Goal: Information Seeking & Learning: Learn about a topic

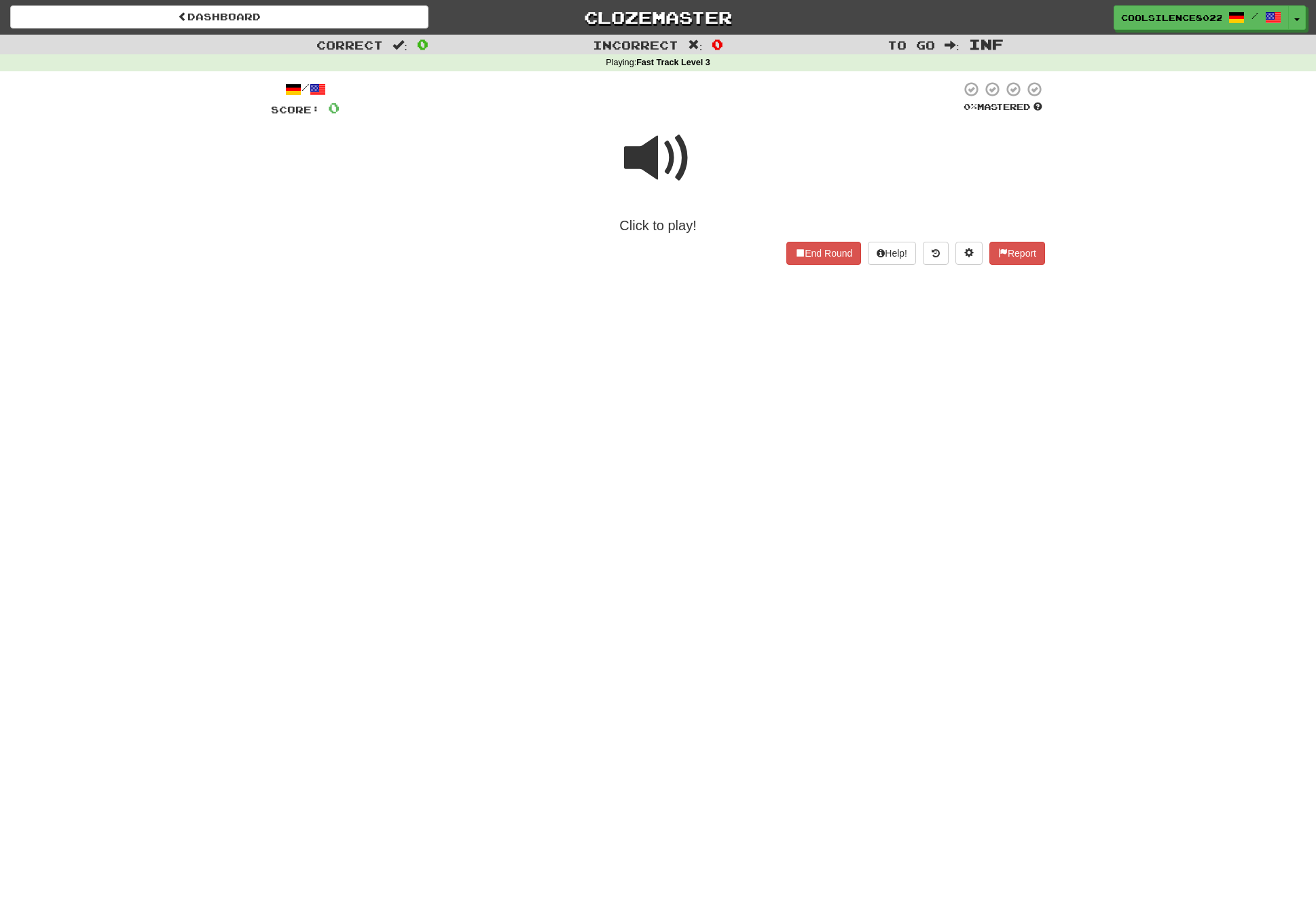
click at [654, 161] on span at bounding box center [658, 158] width 68 height 68
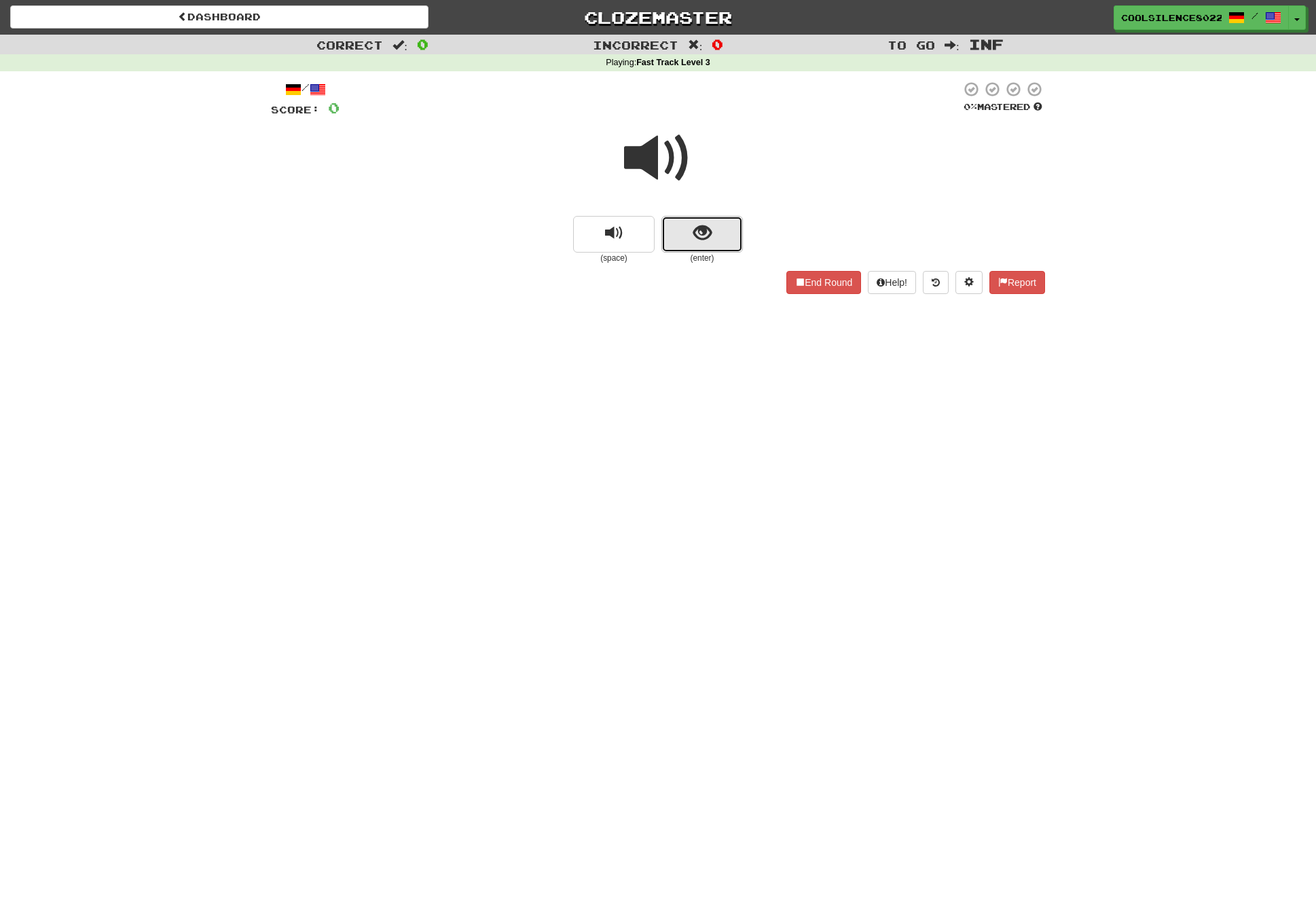
click at [716, 224] on button "show sentence" at bounding box center [702, 234] width 82 height 36
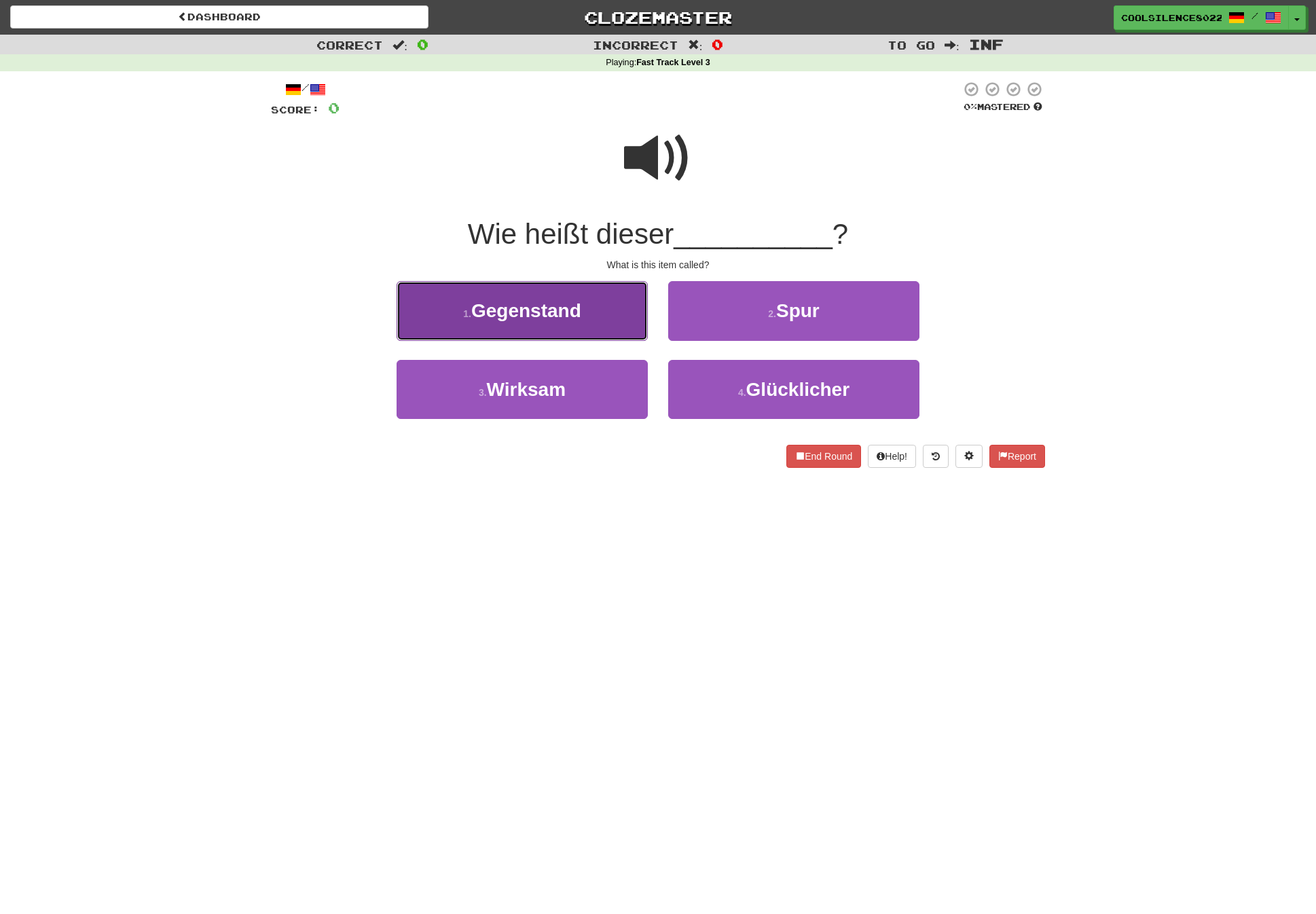
click at [549, 324] on button "1 . Gegenstand" at bounding box center [522, 310] width 251 height 59
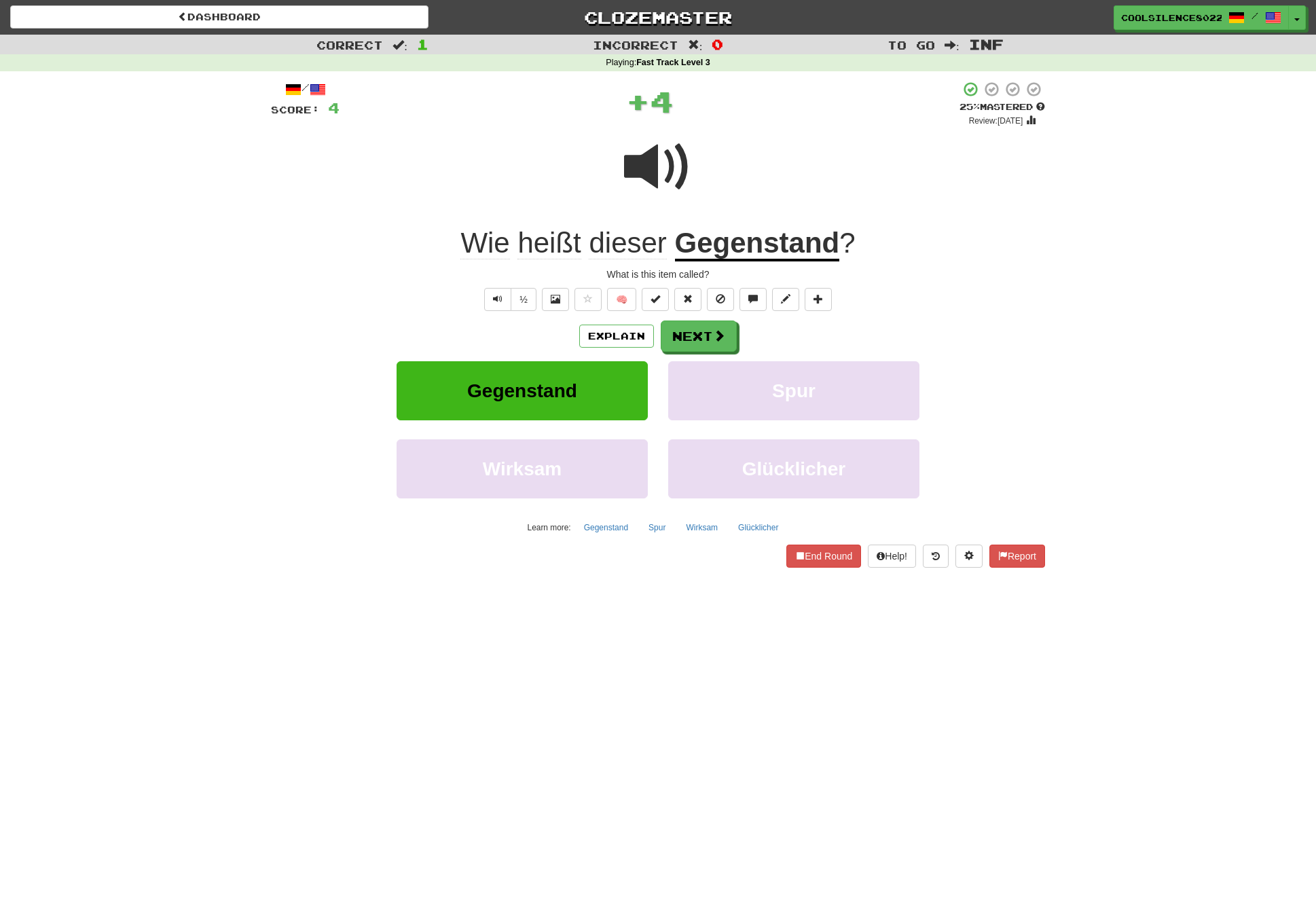
click at [752, 249] on u "Gegenstand" at bounding box center [757, 244] width 165 height 35
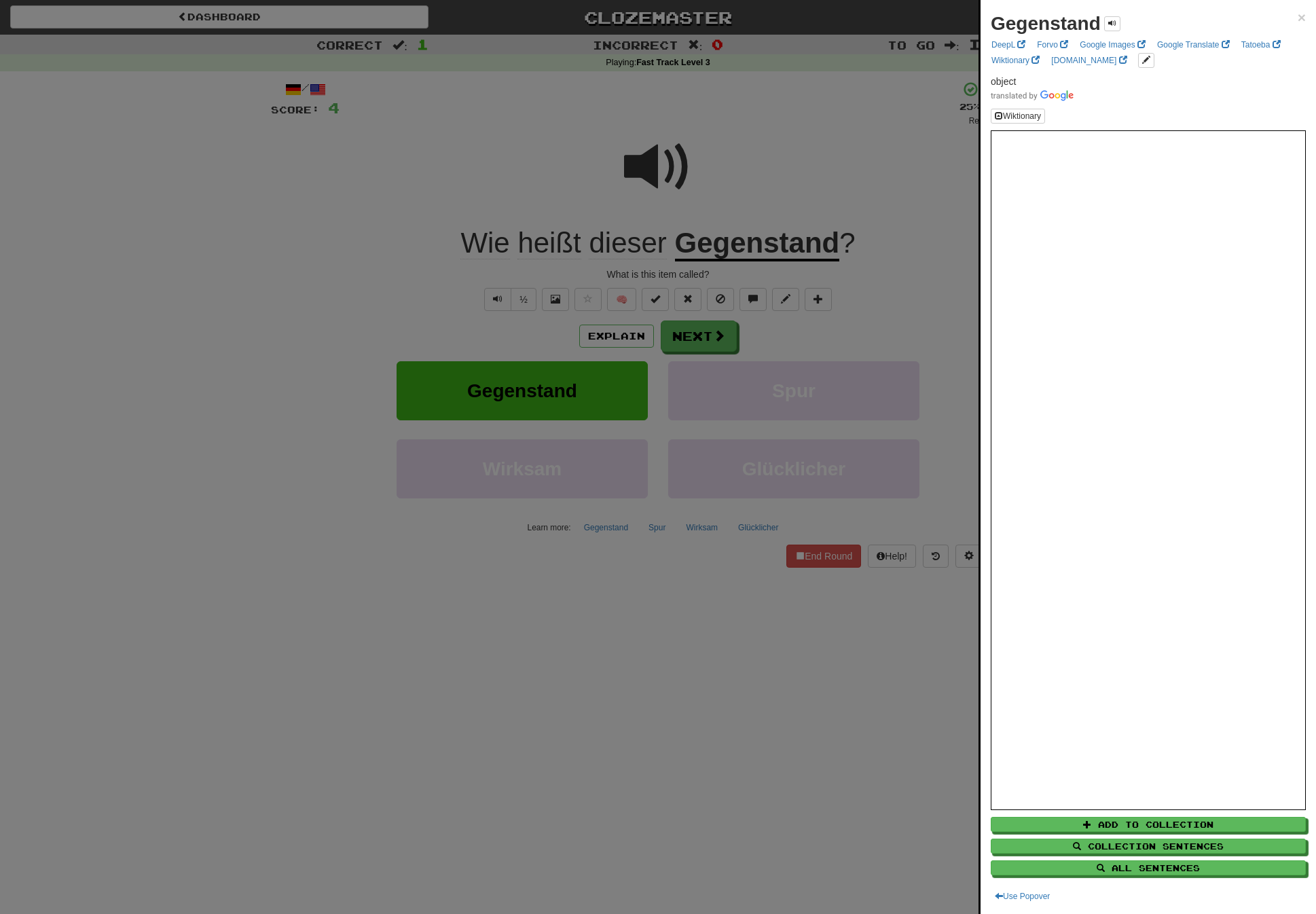
click at [855, 159] on div at bounding box center [658, 457] width 1316 height 914
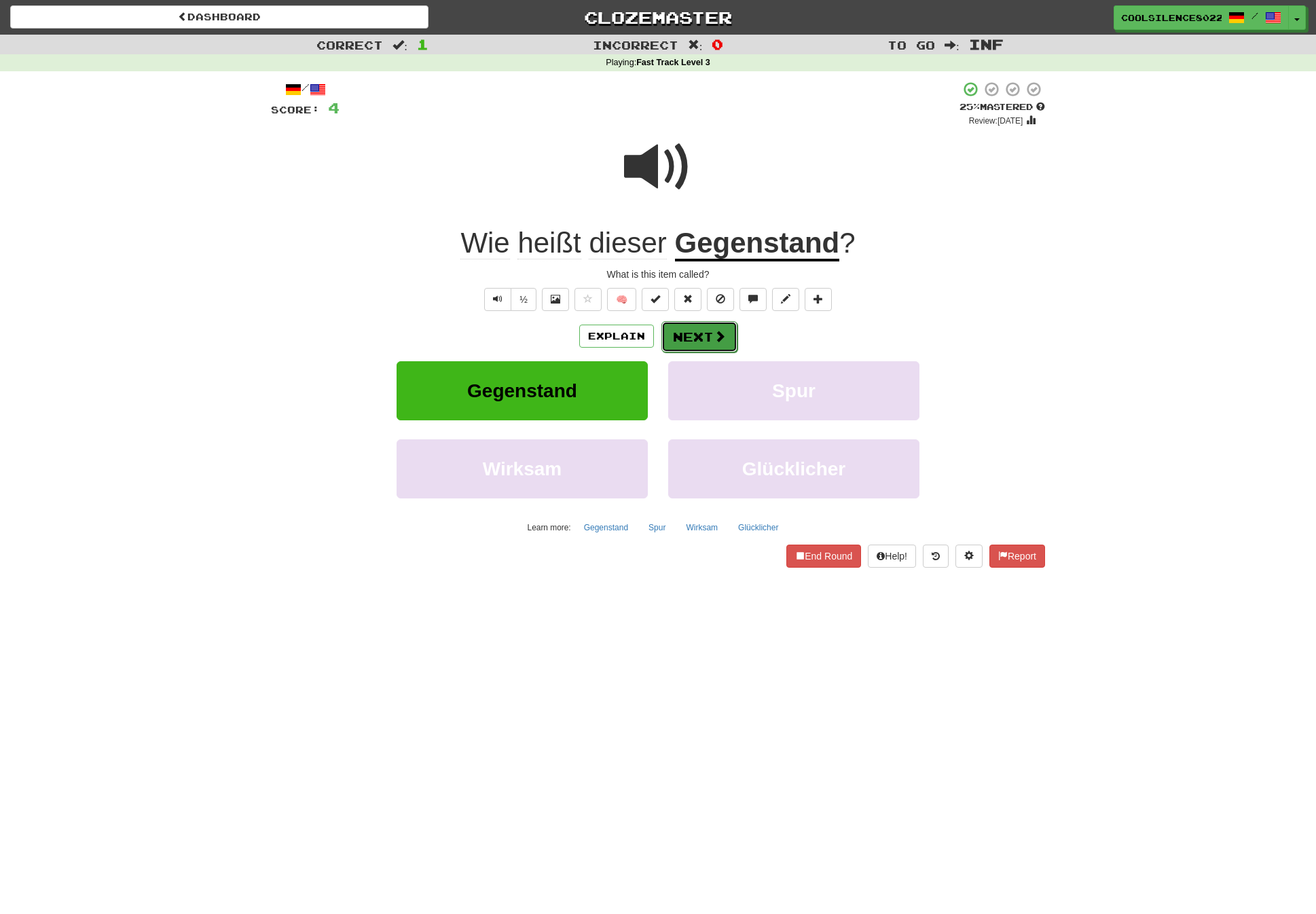
click at [723, 331] on span at bounding box center [720, 336] width 12 height 12
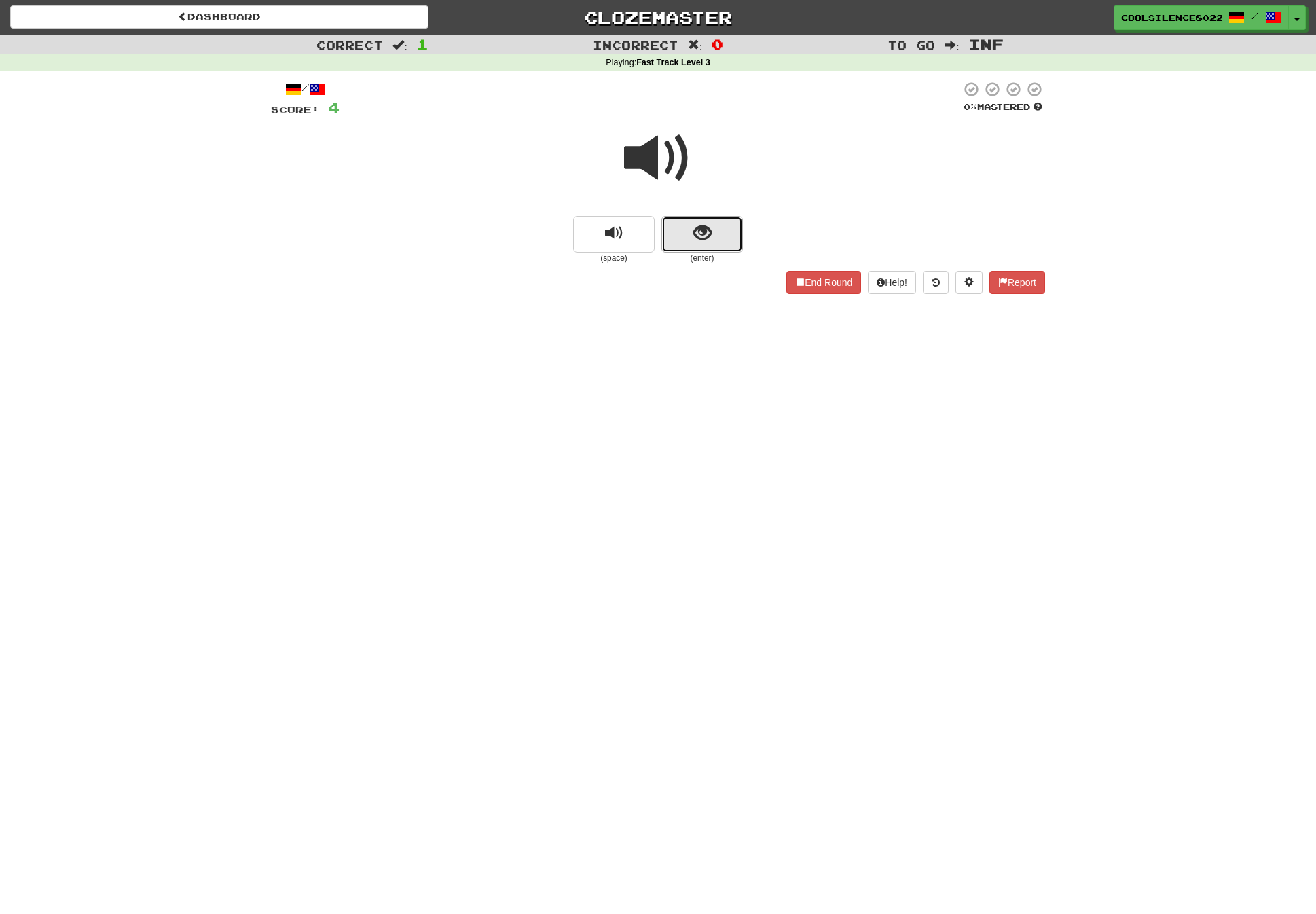
click at [722, 238] on button "show sentence" at bounding box center [702, 234] width 82 height 36
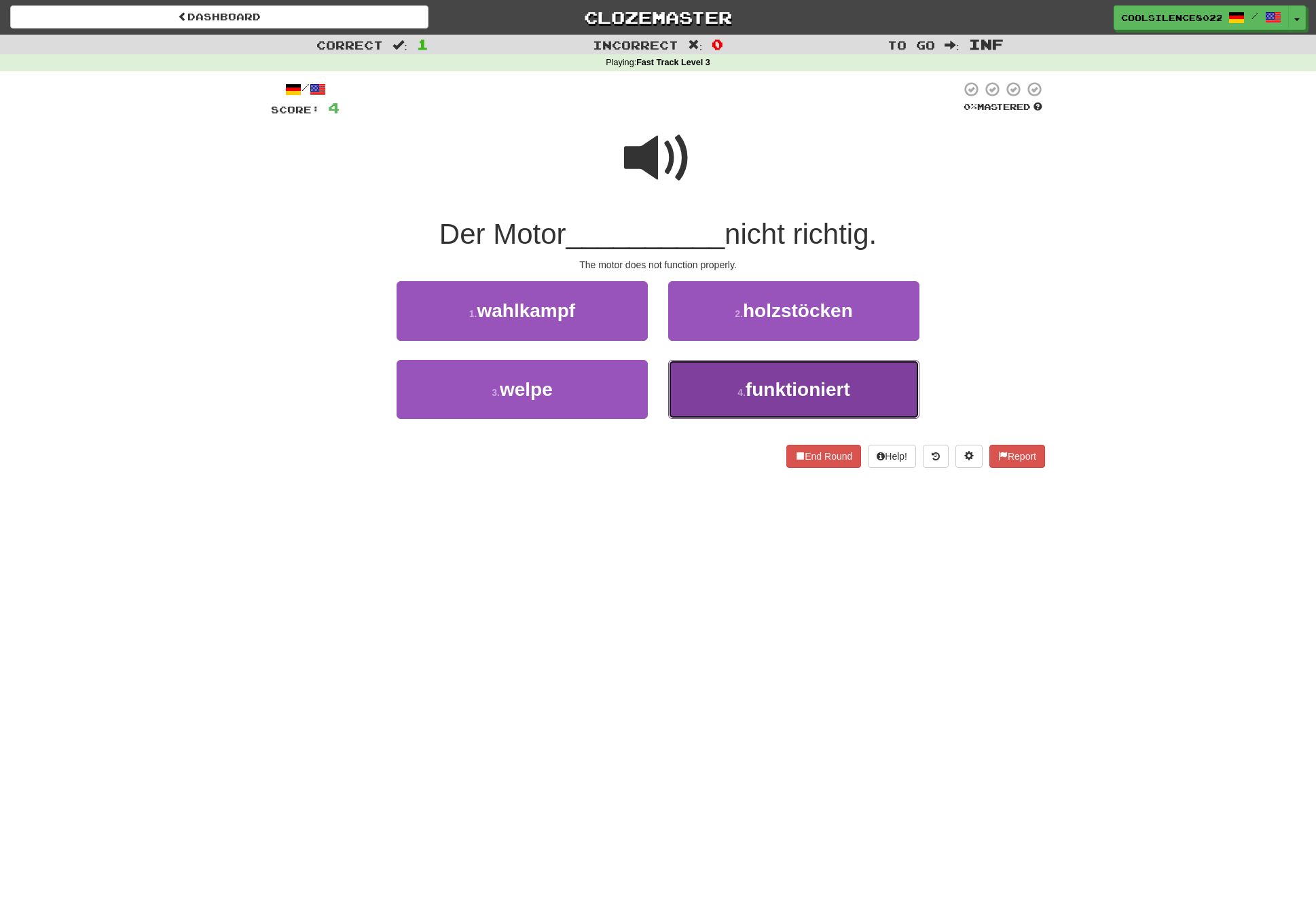
click at [769, 393] on span "funktioniert" at bounding box center [798, 390] width 105 height 21
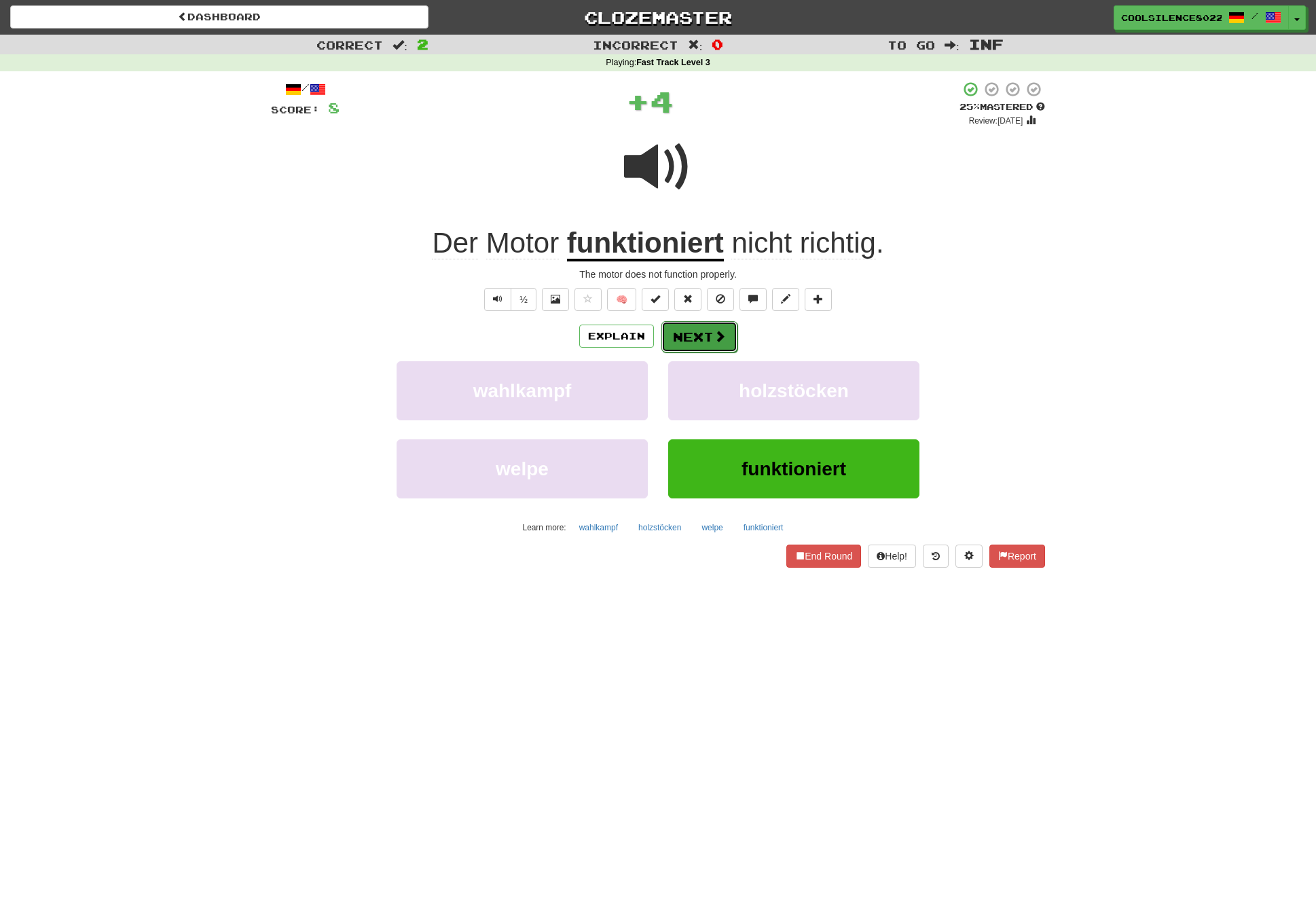
click at [732, 345] on button "Next" at bounding box center [699, 336] width 76 height 31
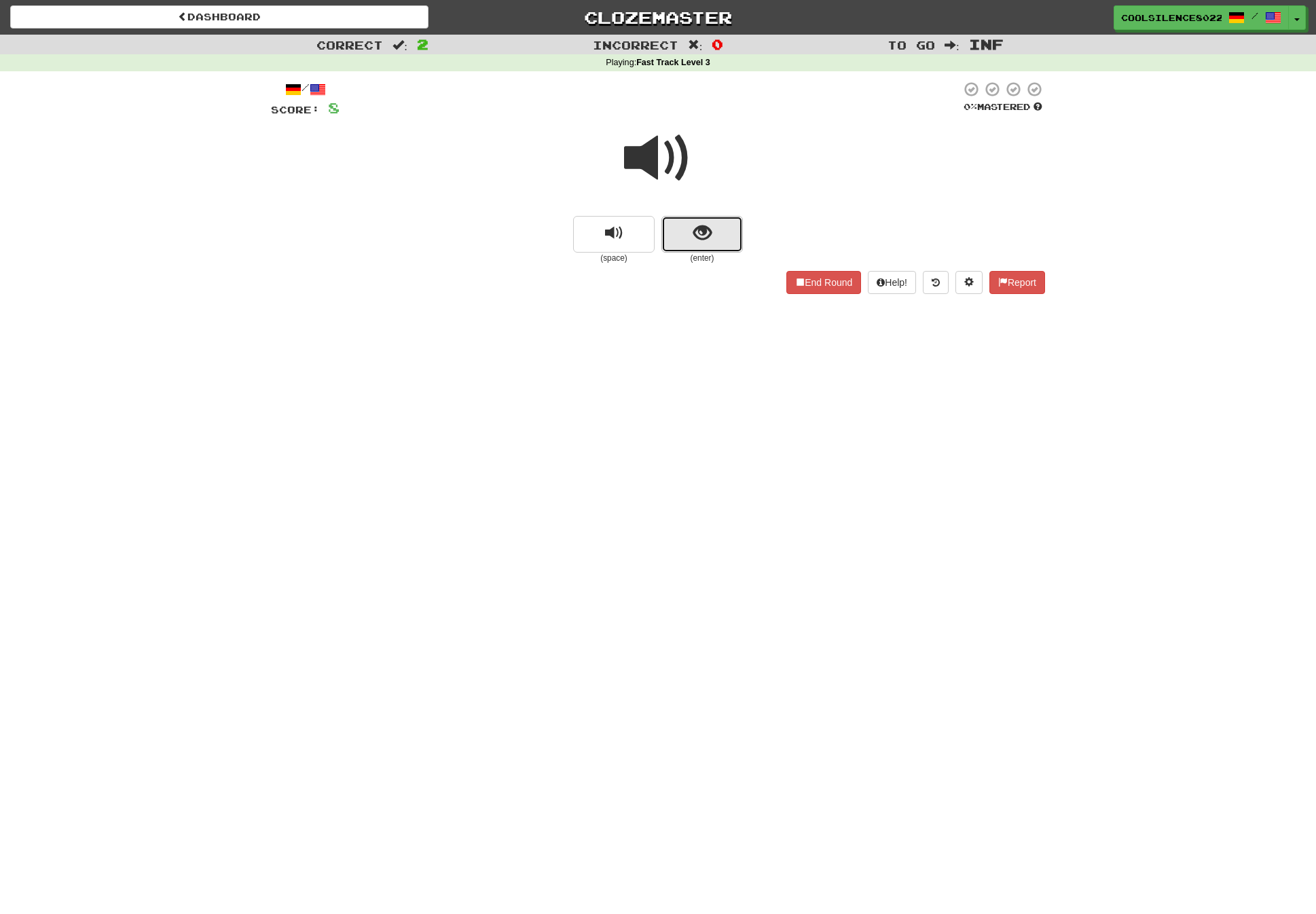
click at [680, 216] on button "show sentence" at bounding box center [702, 234] width 82 height 36
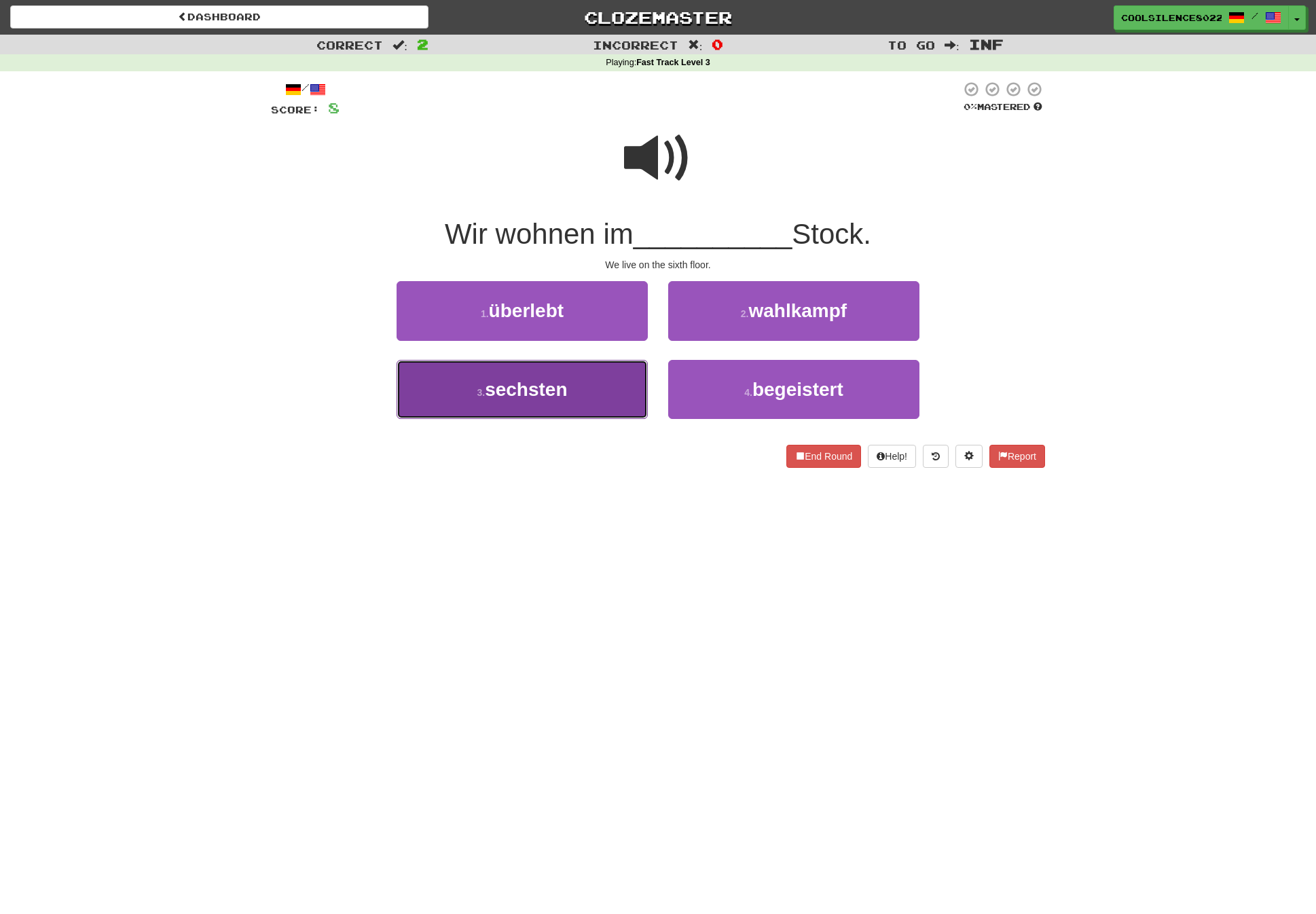
click at [508, 386] on span "sechsten" at bounding box center [526, 390] width 83 height 21
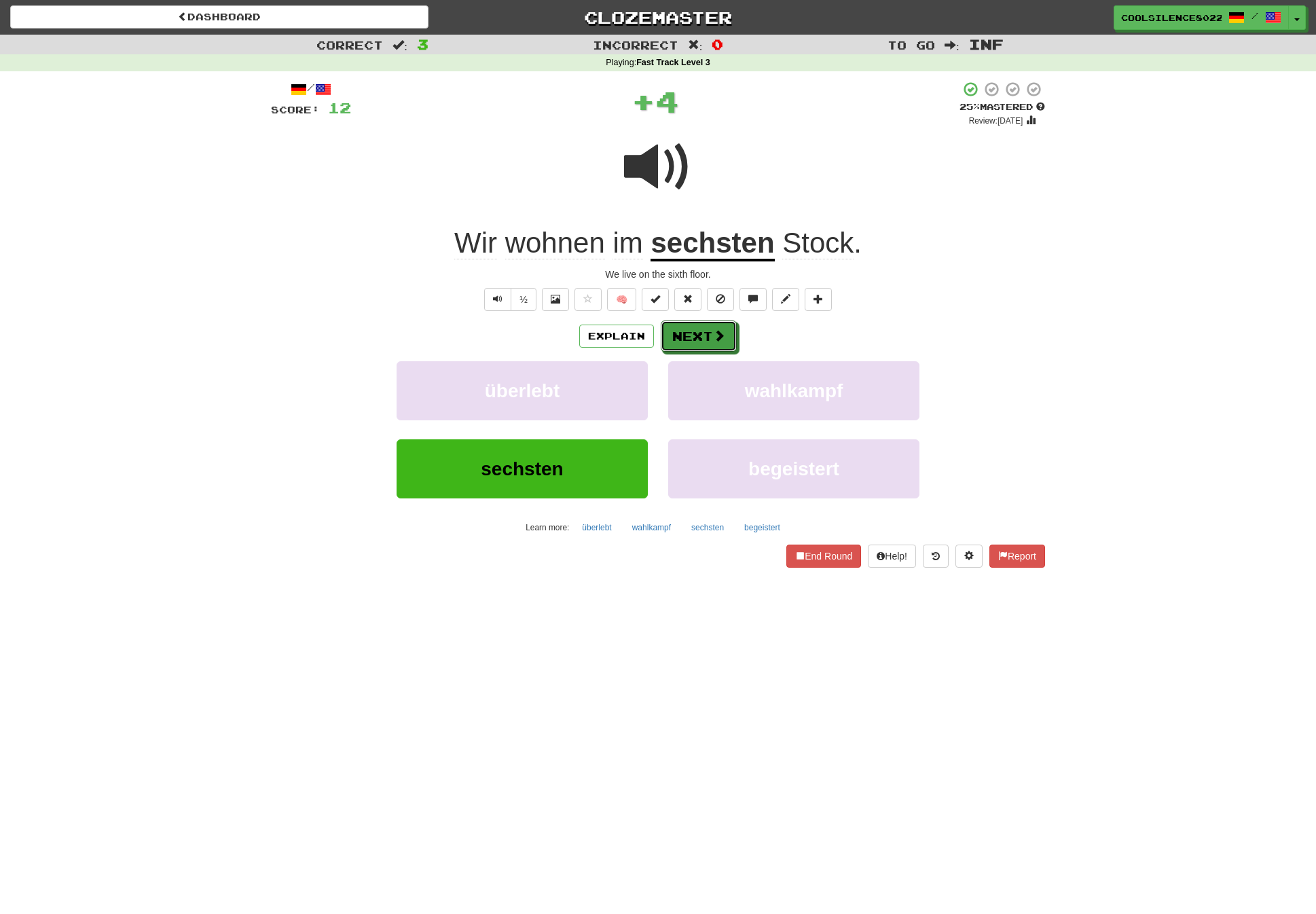
click at [701, 348] on button "Next" at bounding box center [699, 336] width 76 height 31
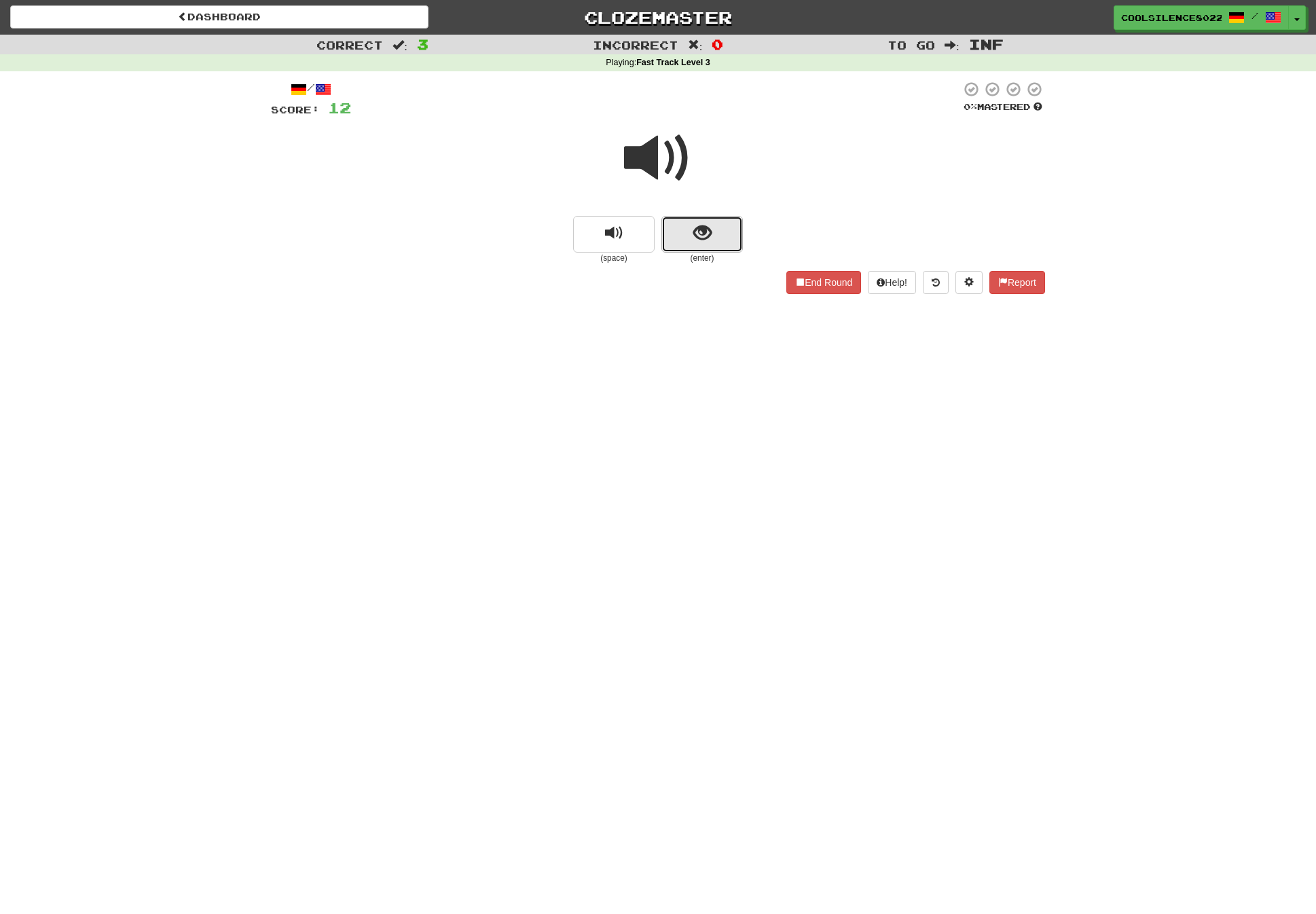
click at [702, 229] on span "show sentence" at bounding box center [703, 233] width 18 height 18
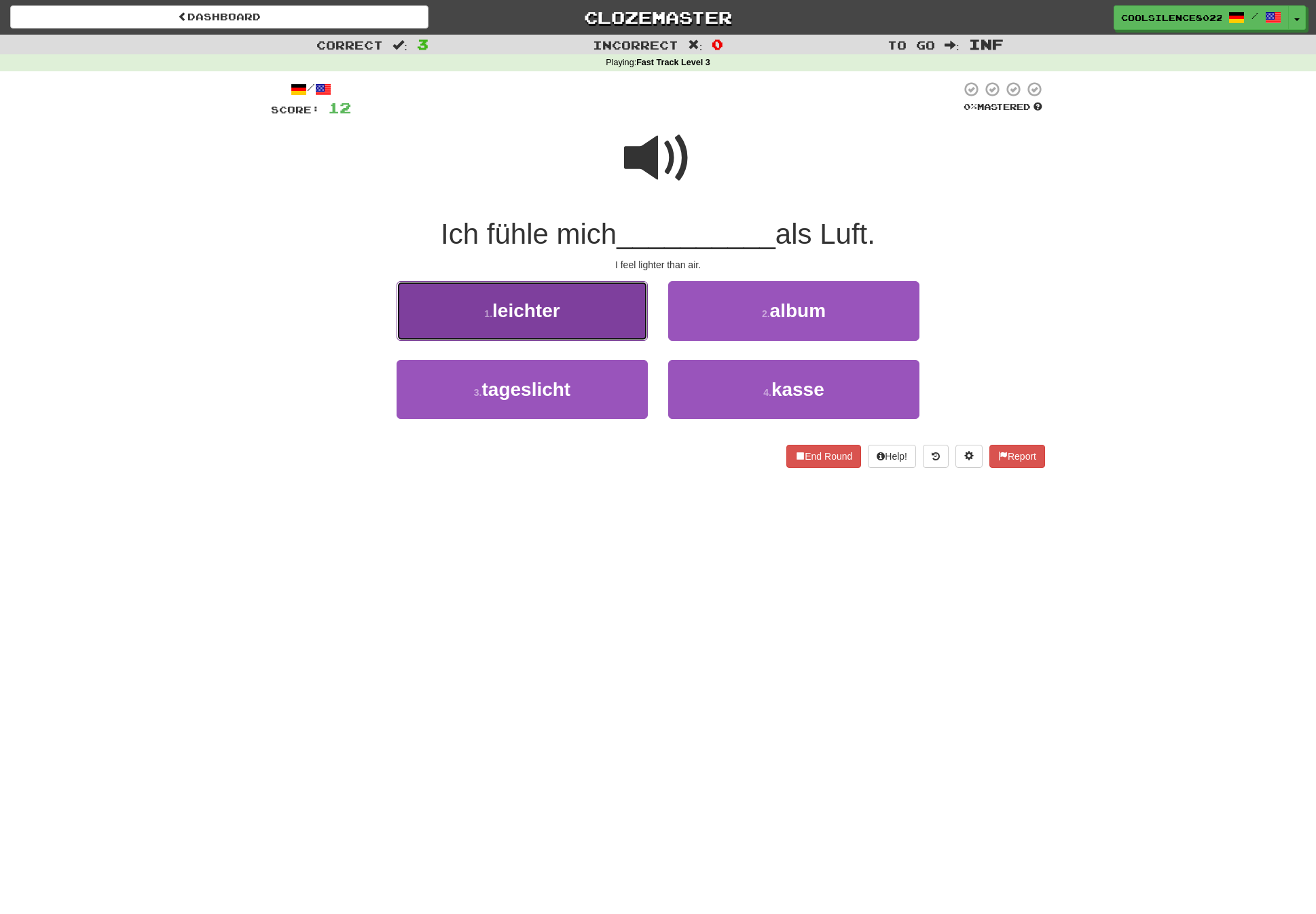
click at [567, 322] on button "1 . leichter" at bounding box center [522, 310] width 251 height 59
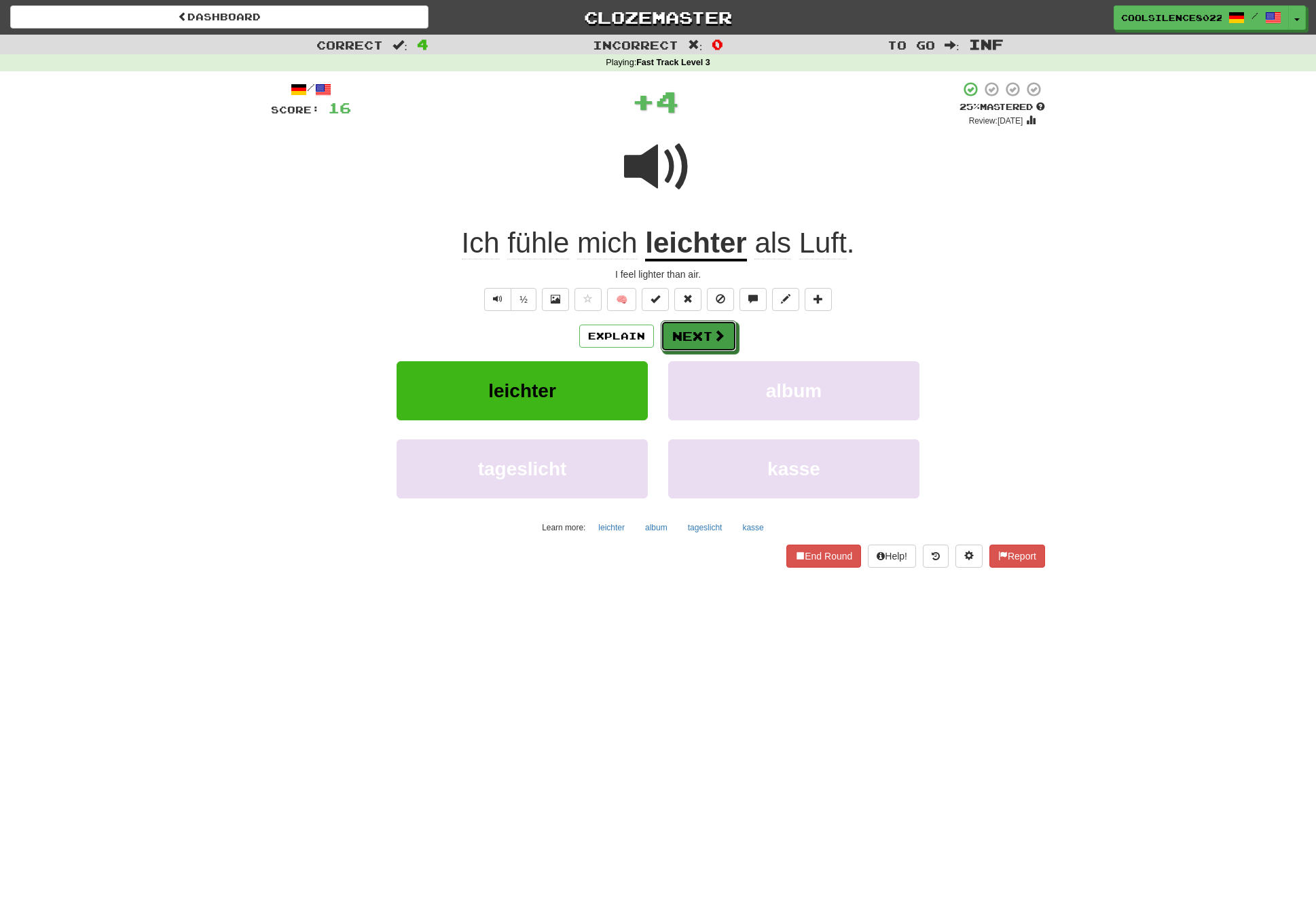
click at [697, 327] on button "Next" at bounding box center [699, 336] width 76 height 31
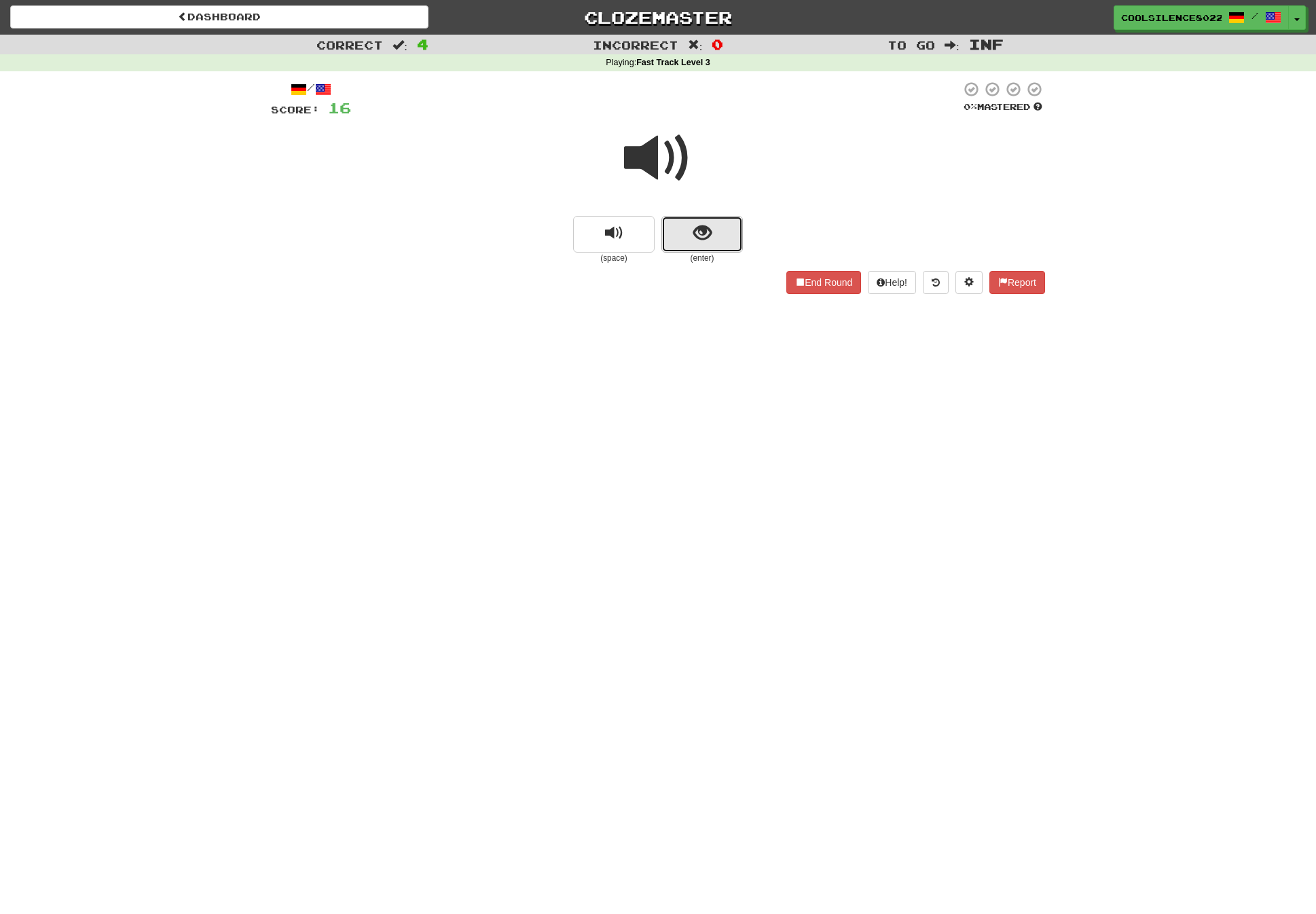
click at [706, 232] on span "show sentence" at bounding box center [703, 233] width 18 height 18
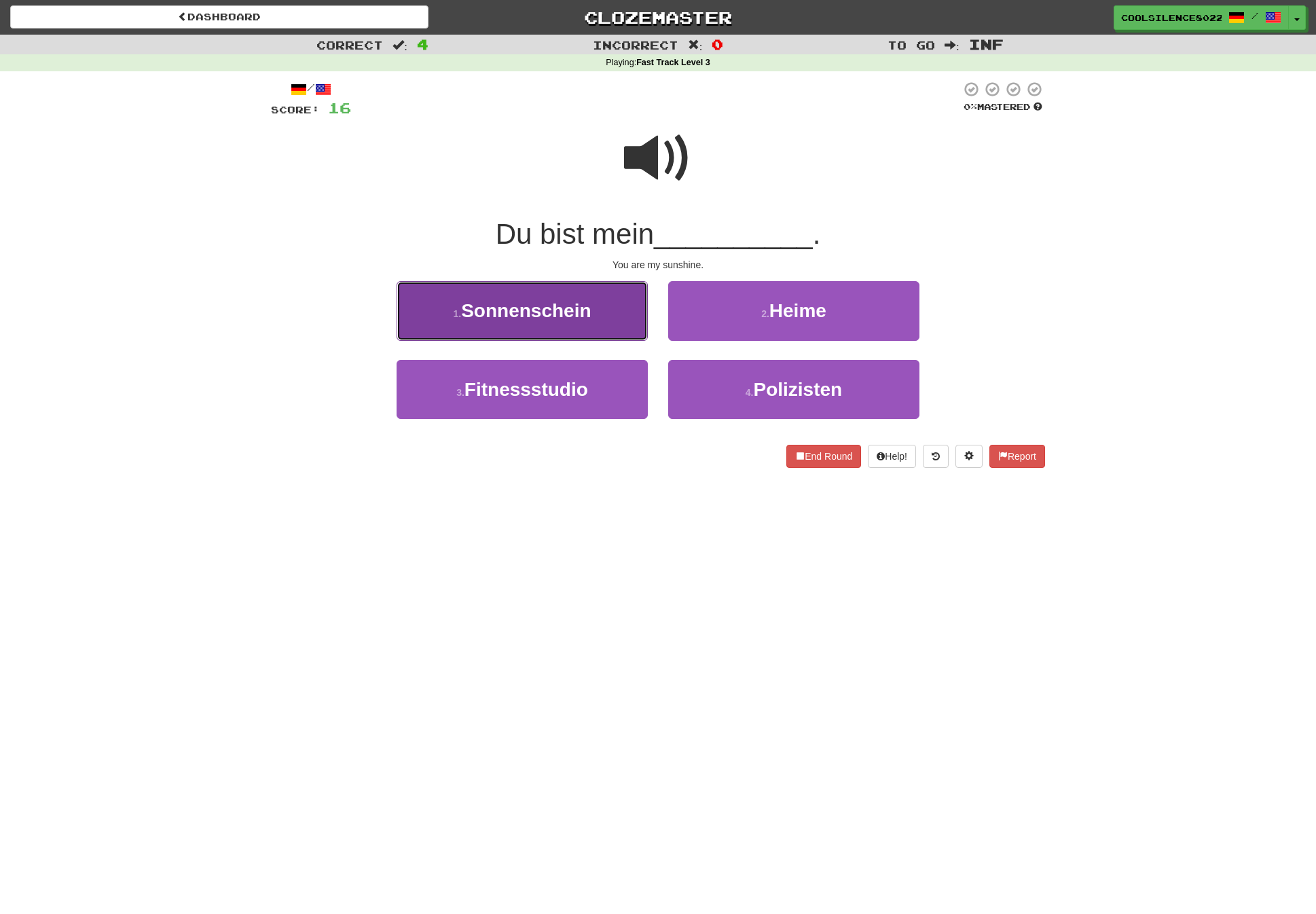
click at [596, 311] on button "1 . Sonnenschein" at bounding box center [522, 310] width 251 height 59
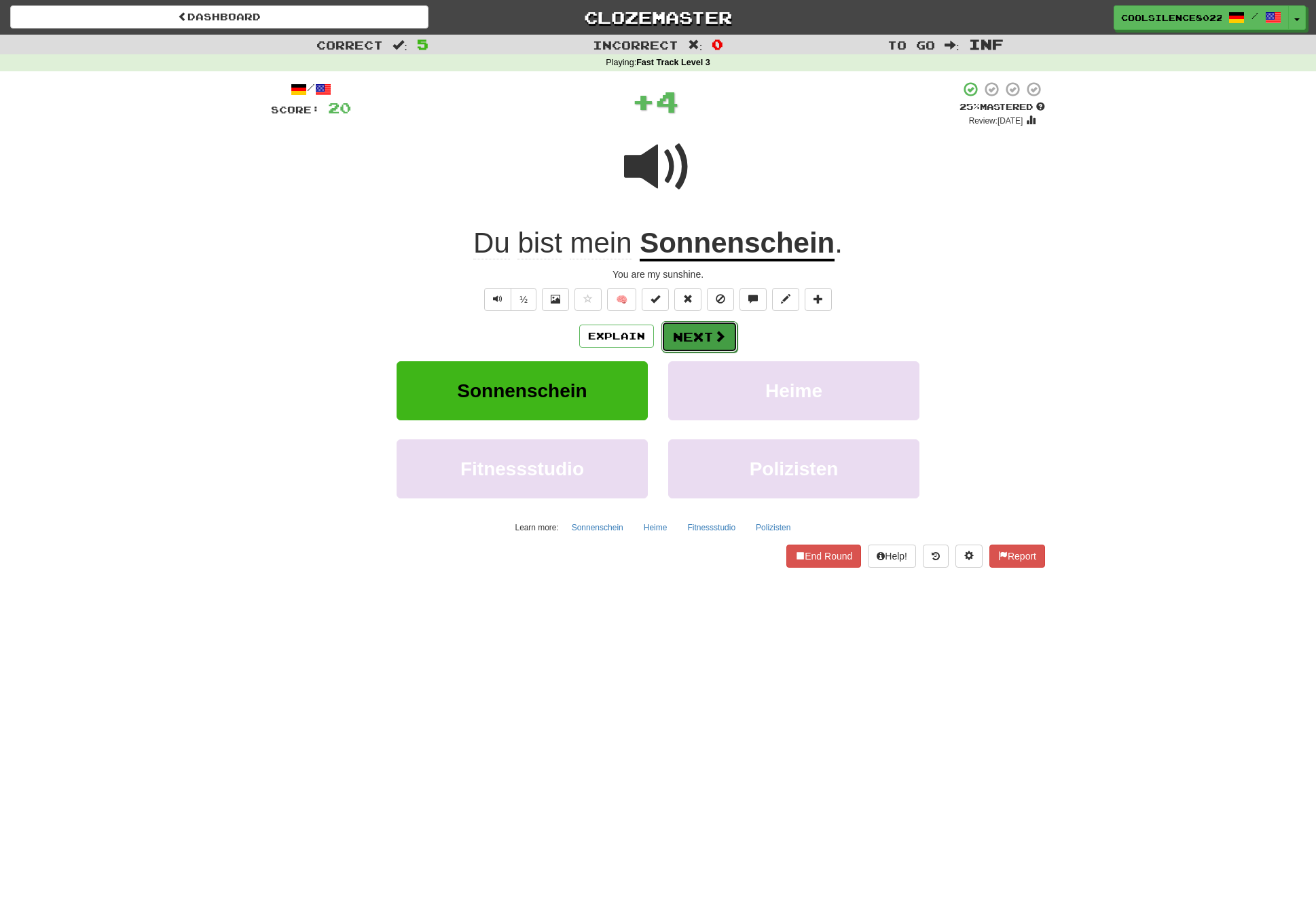
click at [687, 336] on button "Next" at bounding box center [699, 336] width 76 height 31
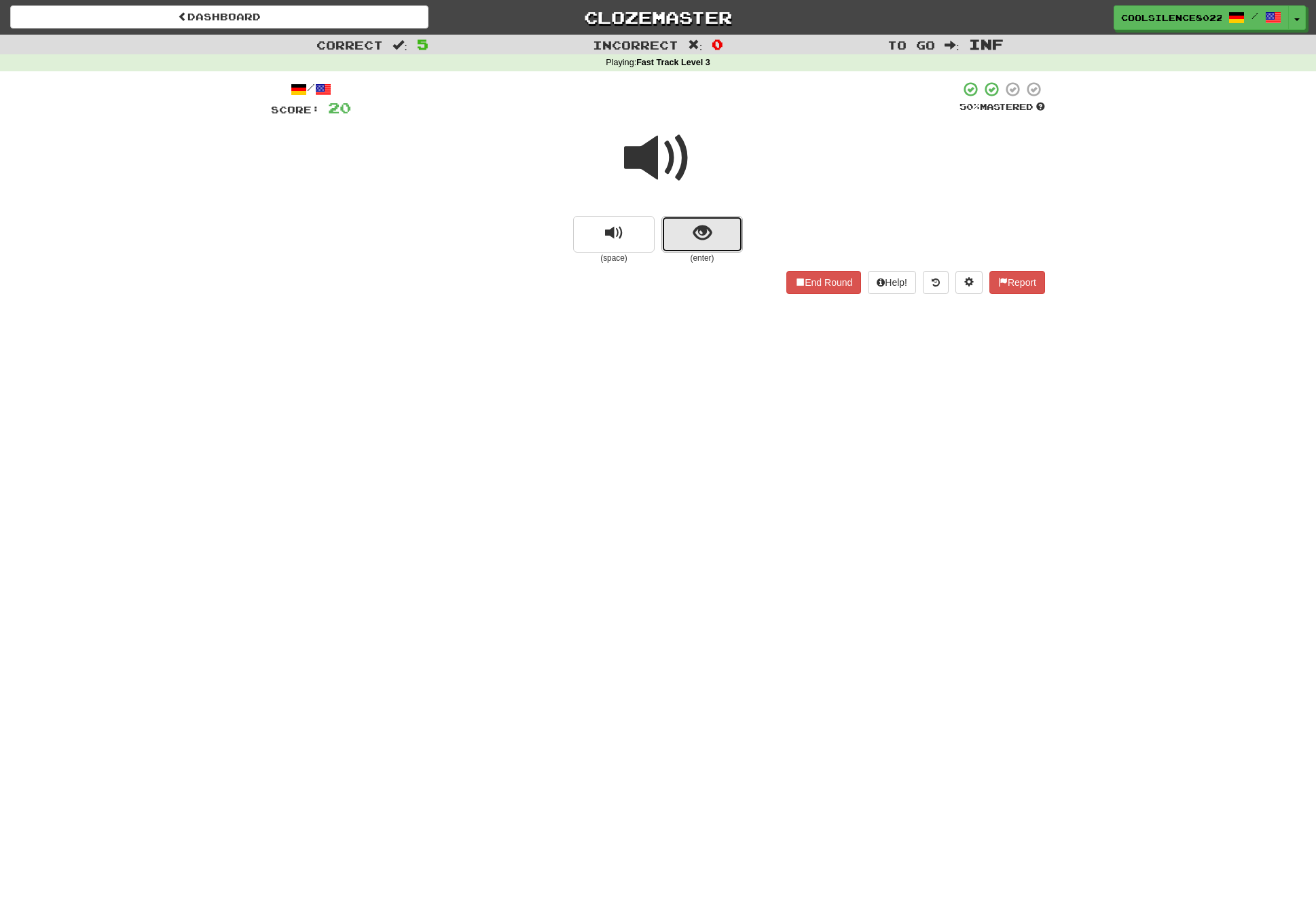
click at [709, 228] on span "show sentence" at bounding box center [703, 233] width 18 height 18
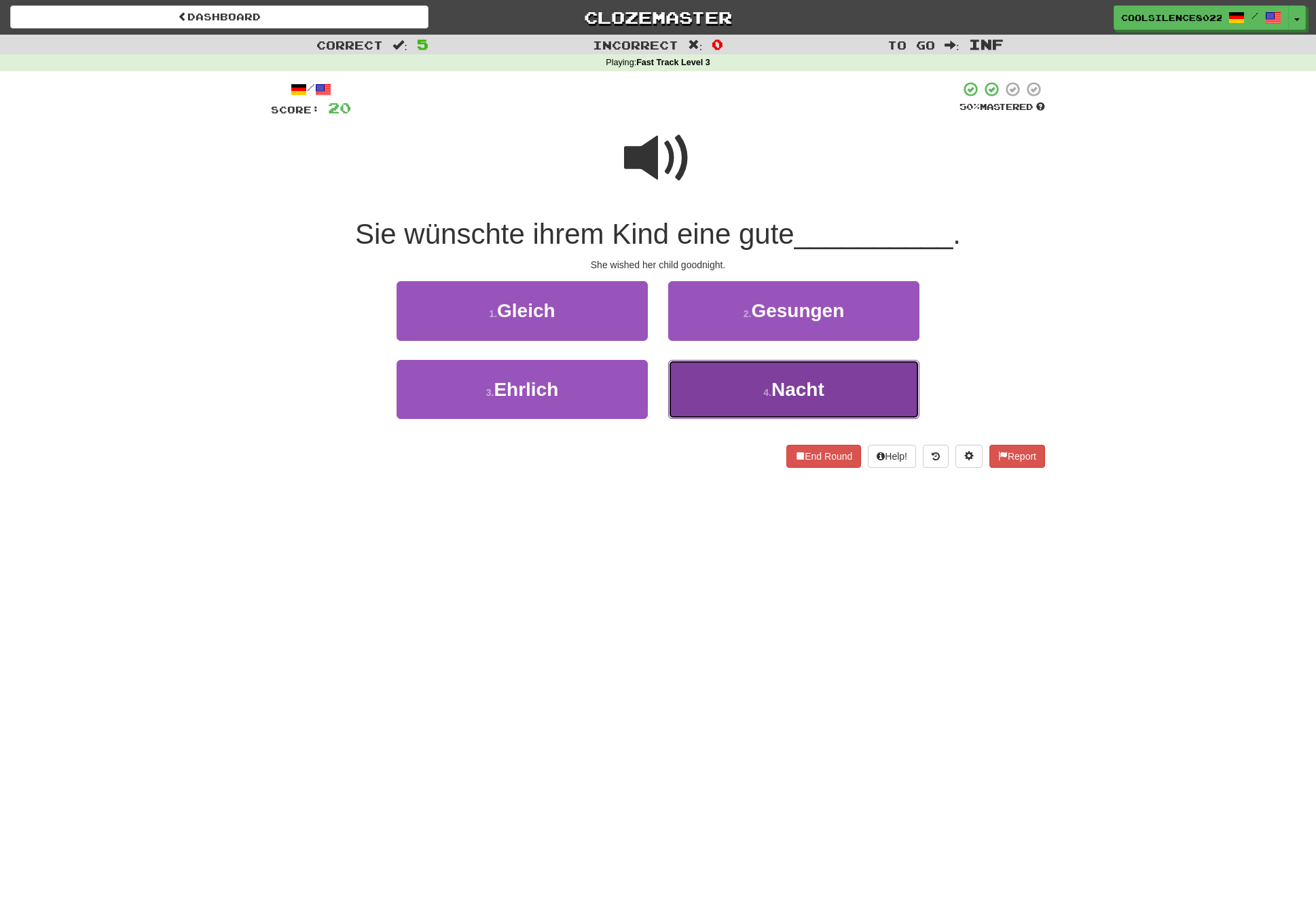
click at [789, 401] on button "4 . Nacht" at bounding box center [794, 390] width 251 height 59
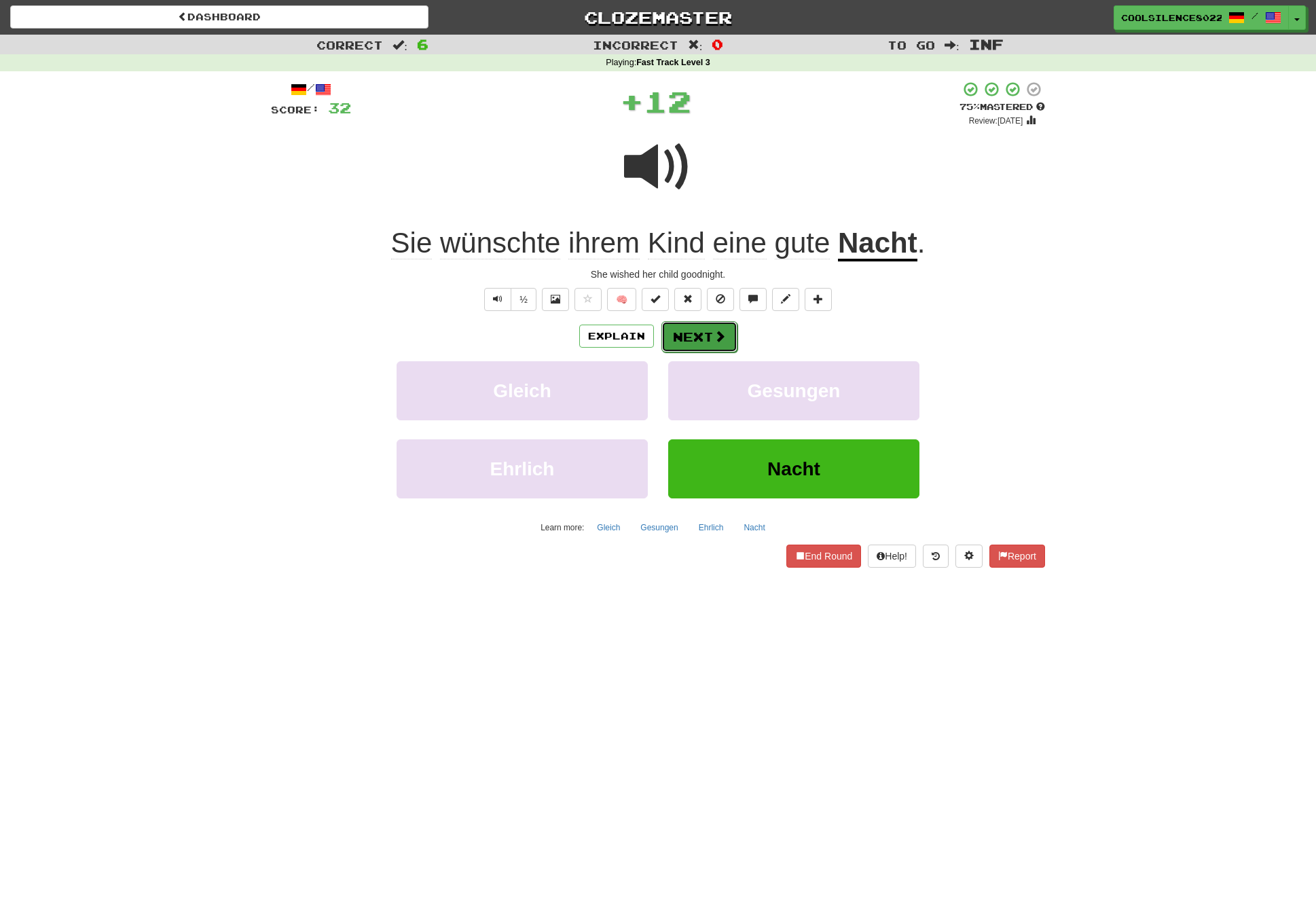
click at [709, 331] on button "Next" at bounding box center [699, 336] width 76 height 31
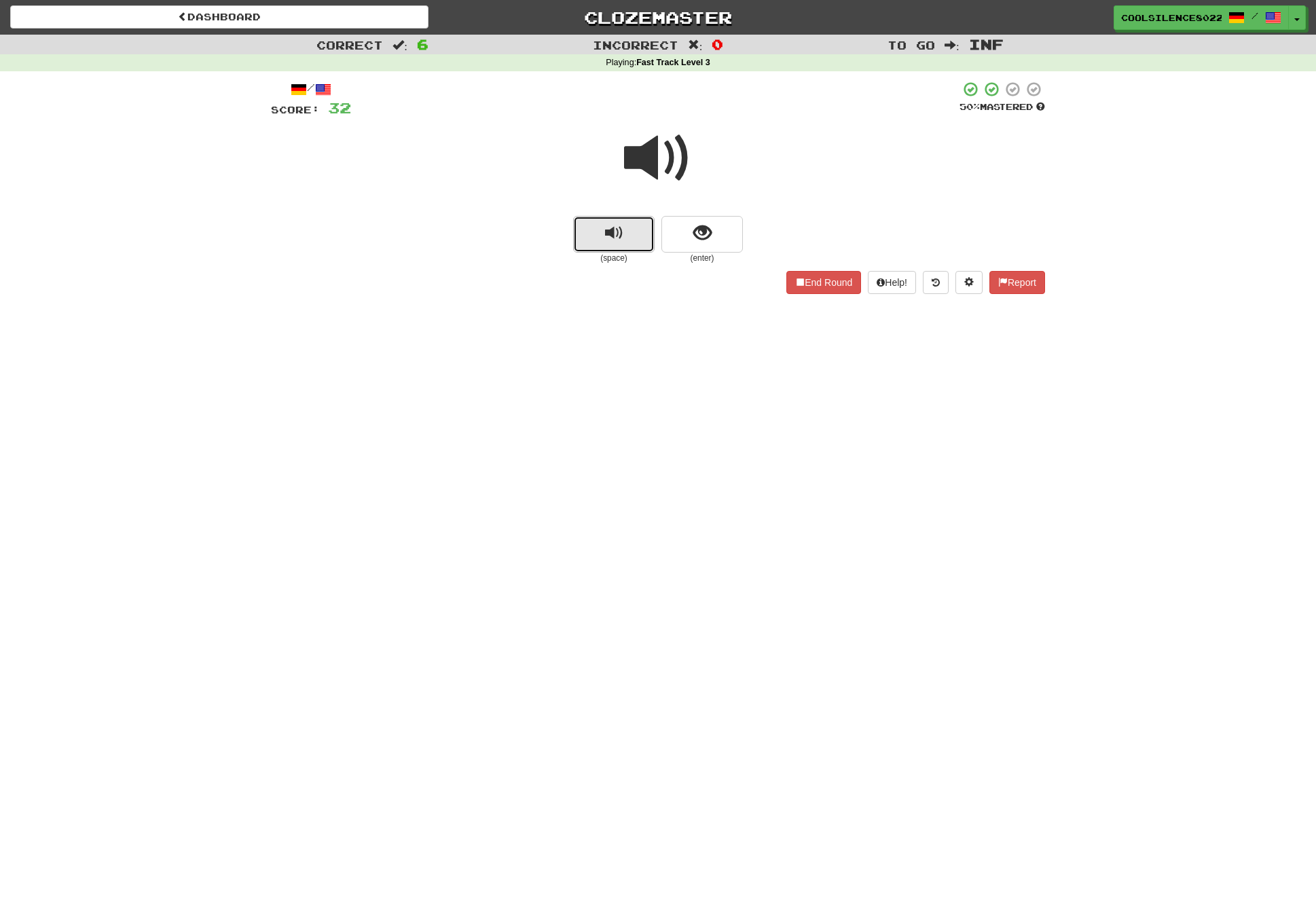
click at [617, 234] on span "replay audio" at bounding box center [614, 233] width 18 height 18
click at [703, 224] on span "show sentence" at bounding box center [703, 233] width 18 height 18
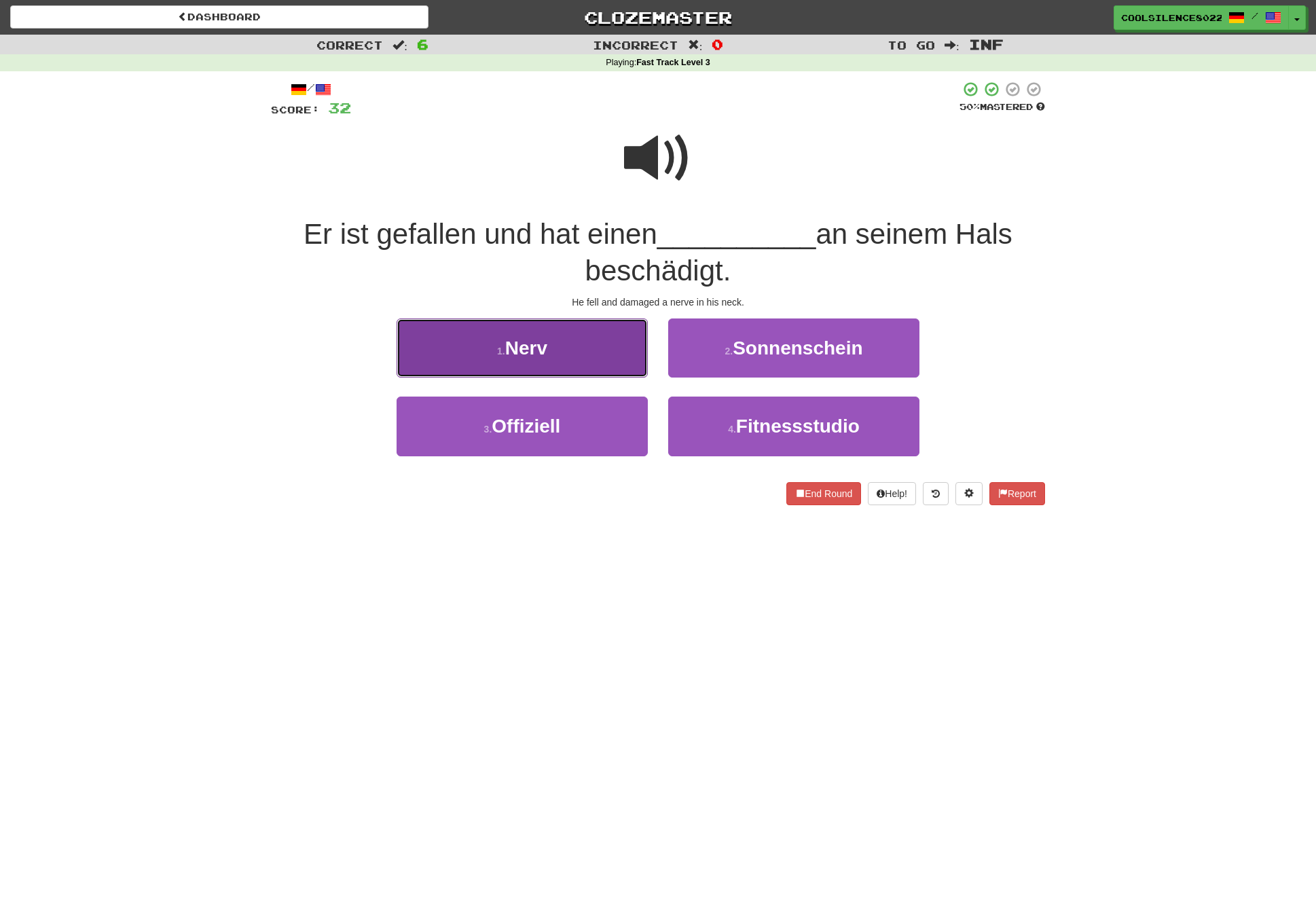
click at [538, 351] on span "Nerv" at bounding box center [527, 348] width 42 height 21
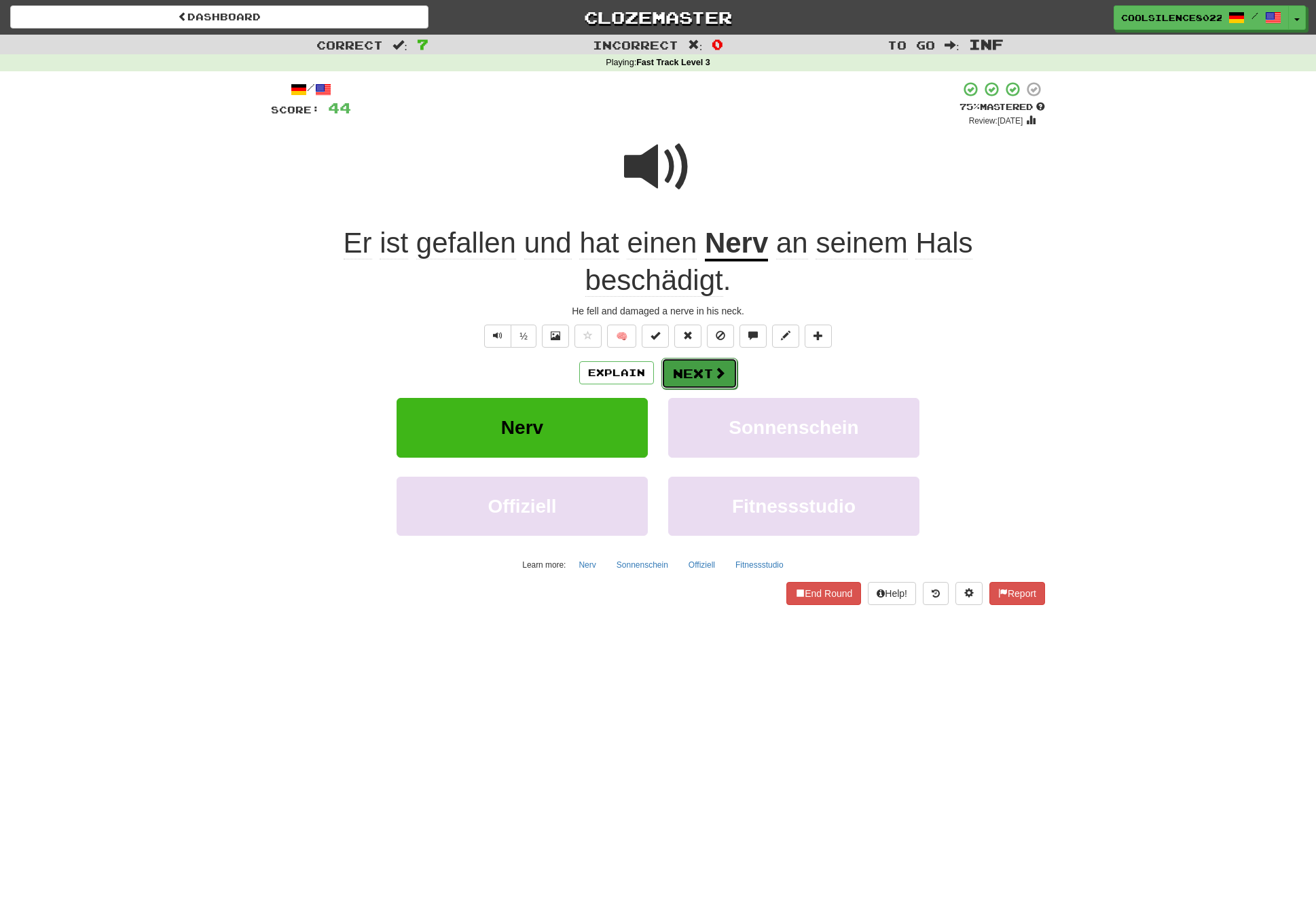
click at [701, 378] on button "Next" at bounding box center [699, 373] width 76 height 31
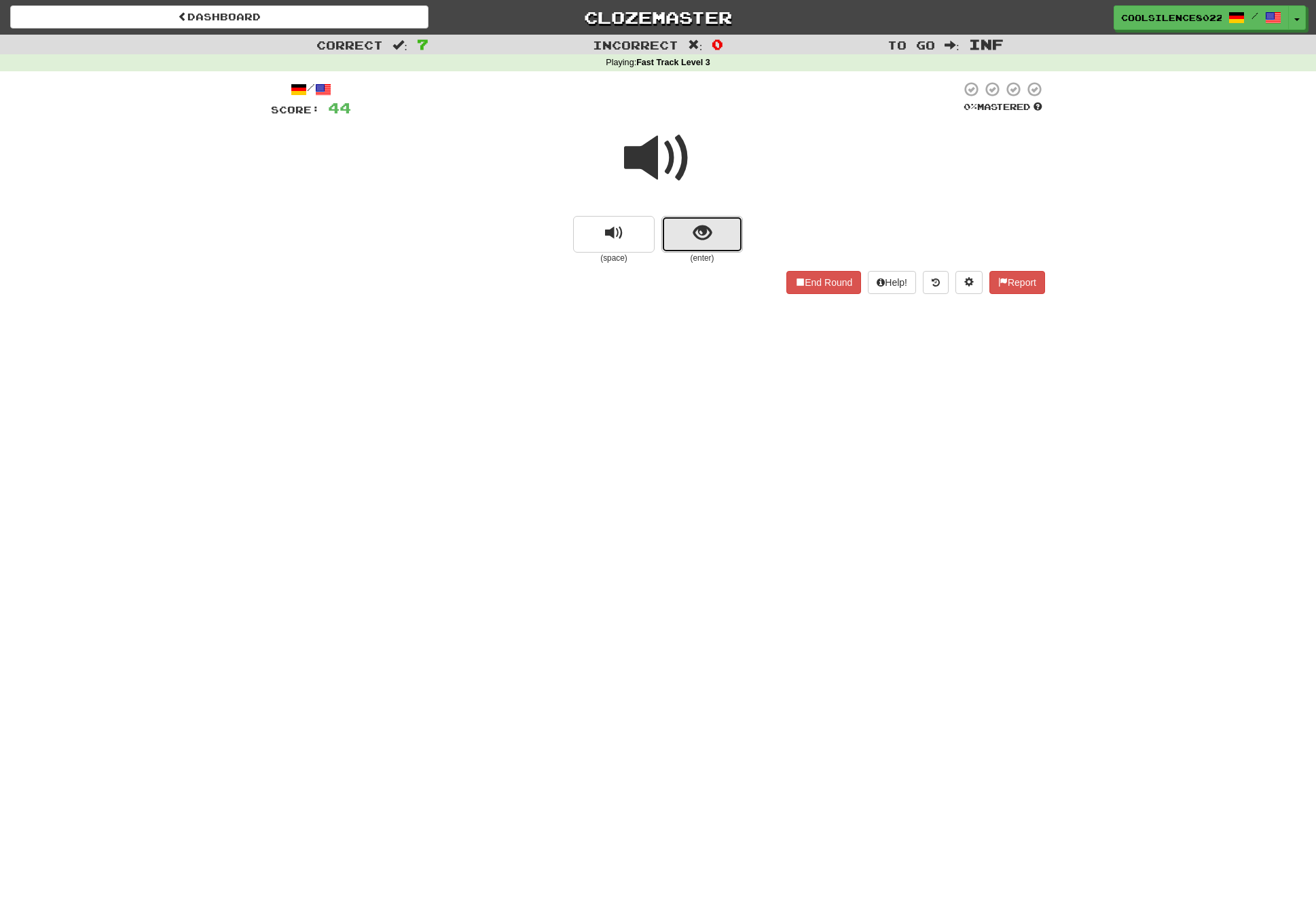
click at [719, 232] on button "show sentence" at bounding box center [702, 234] width 82 height 36
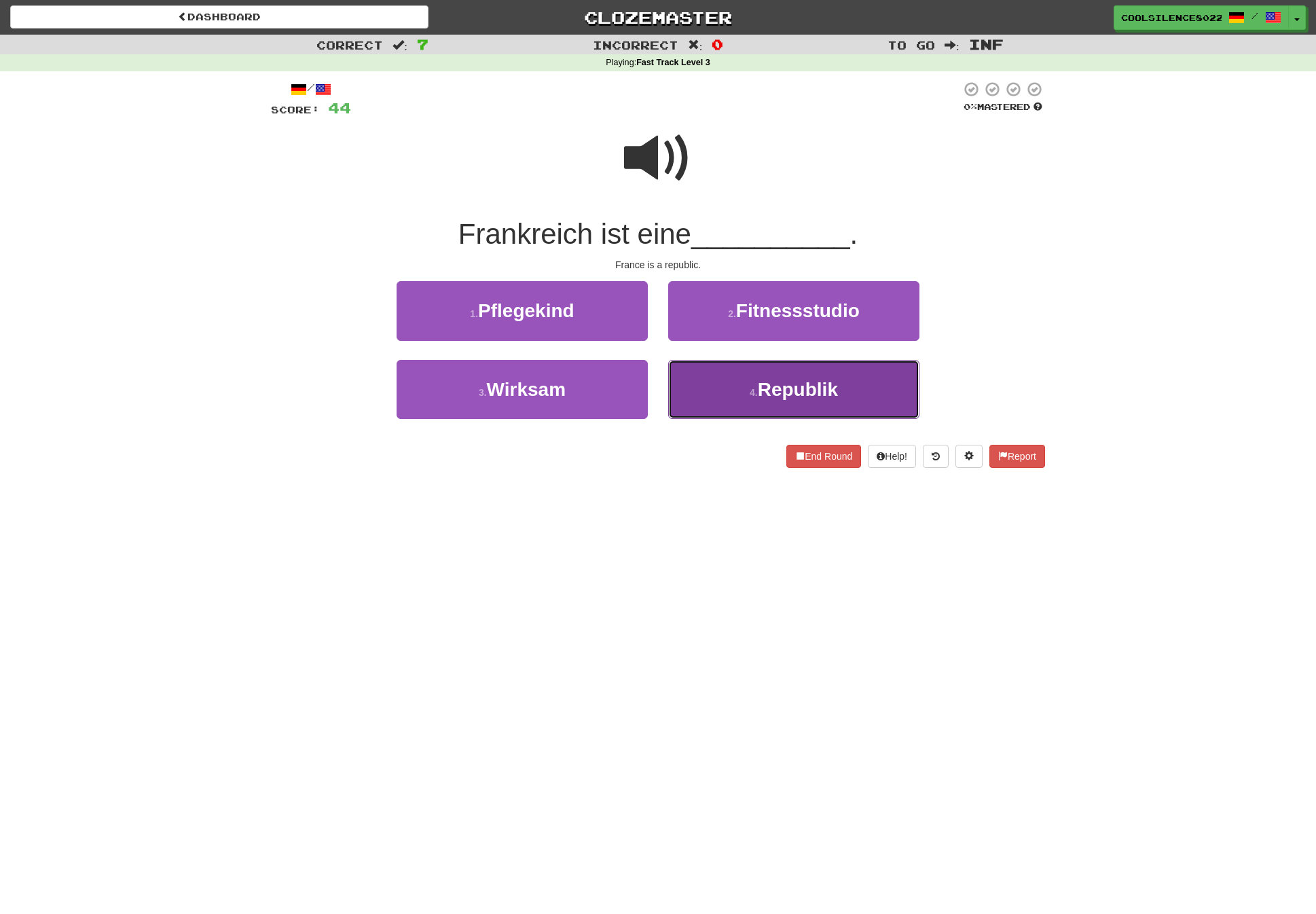
click at [746, 386] on button "4 . Republik" at bounding box center [794, 390] width 251 height 59
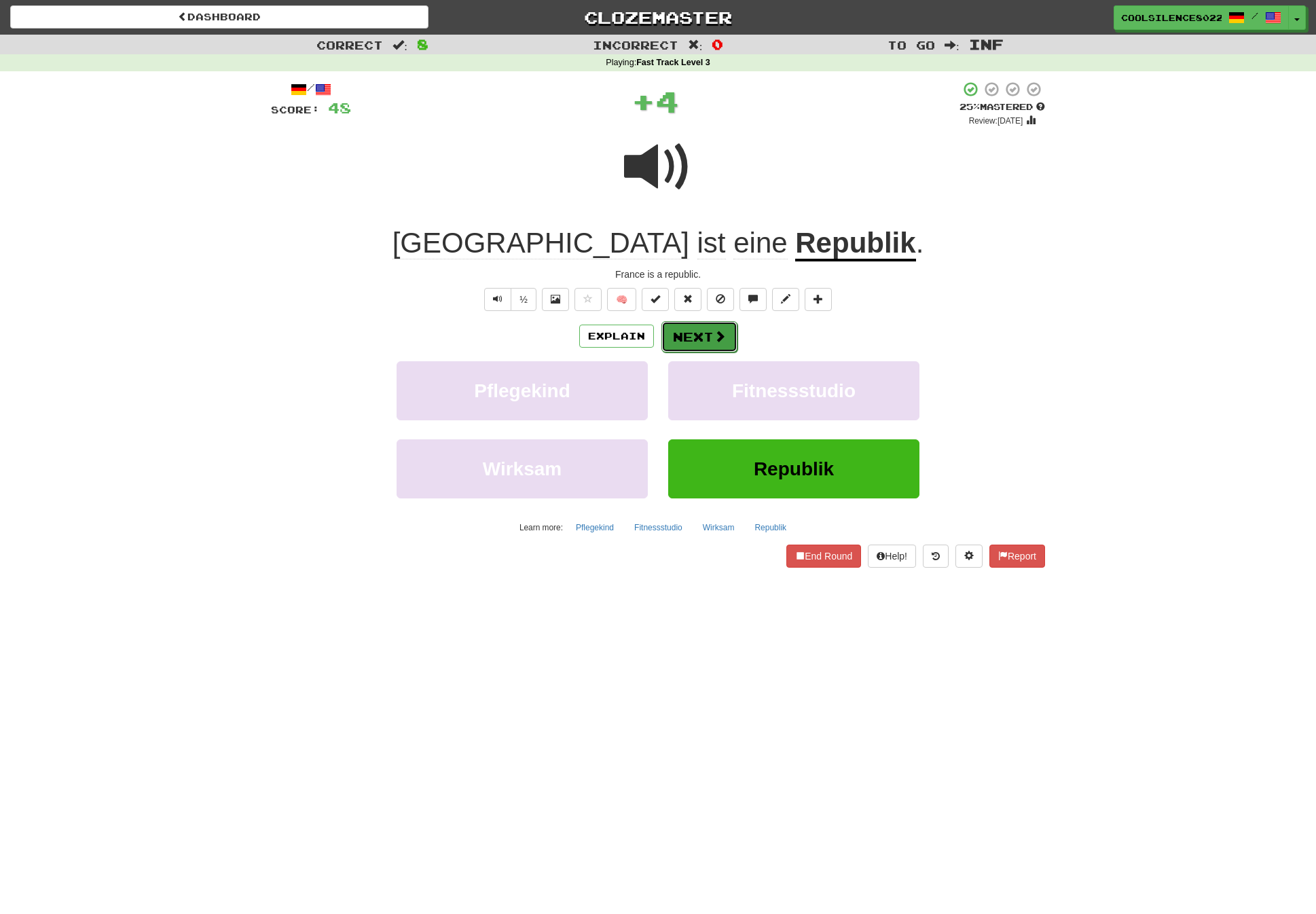
click at [707, 338] on button "Next" at bounding box center [699, 336] width 76 height 31
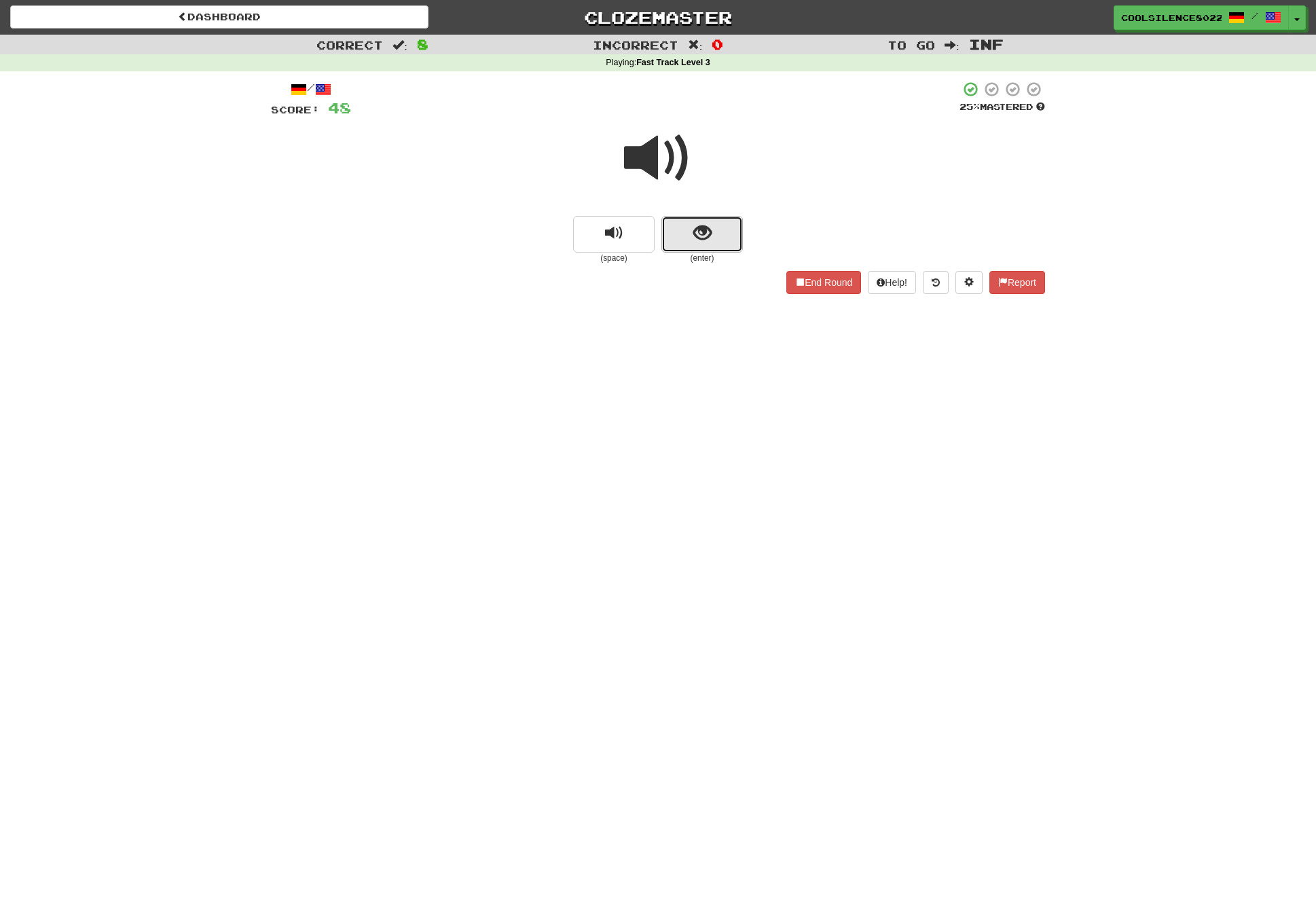
click at [700, 238] on span "show sentence" at bounding box center [703, 233] width 18 height 18
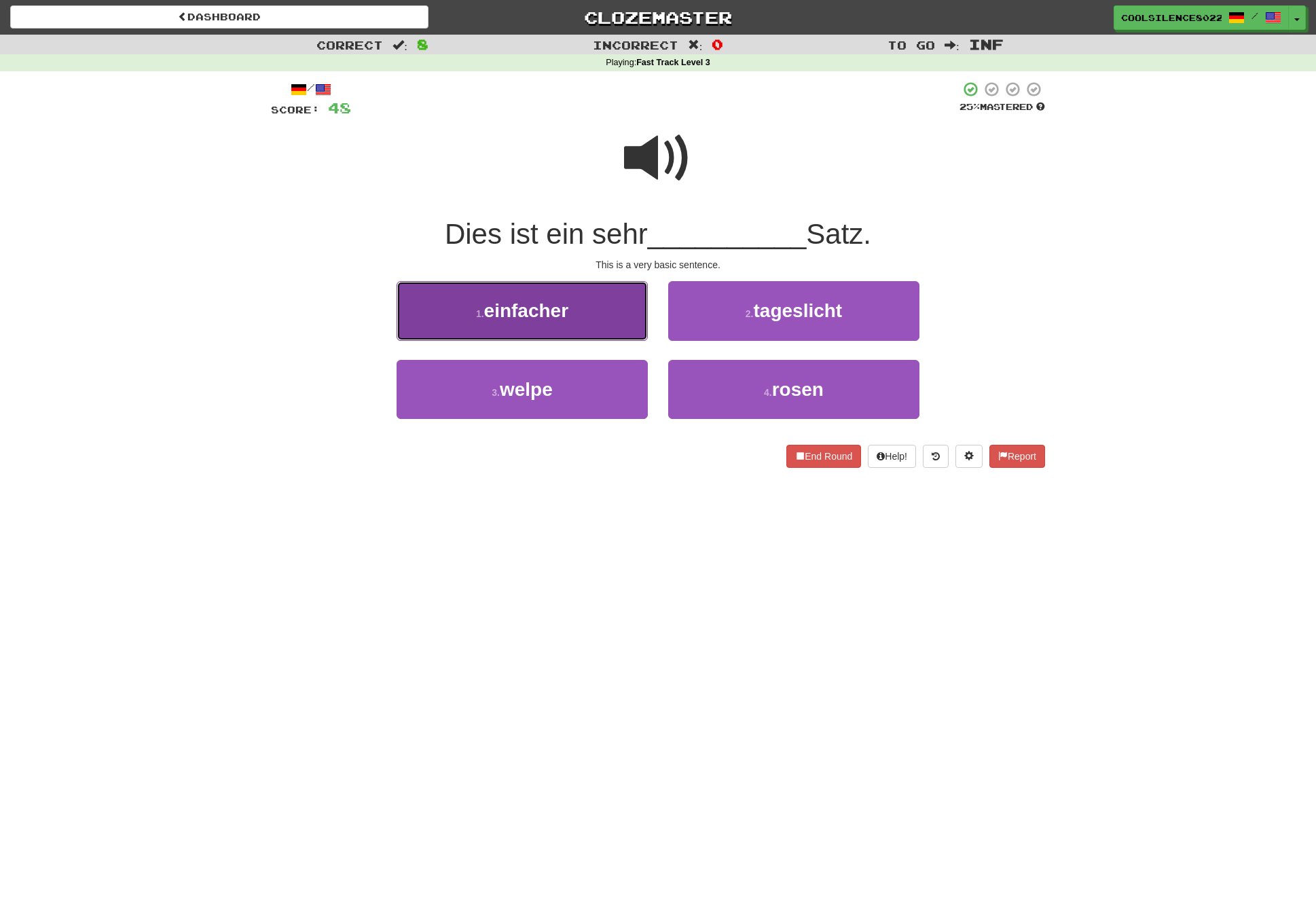
click at [564, 324] on button "1 . einfacher" at bounding box center [522, 310] width 251 height 59
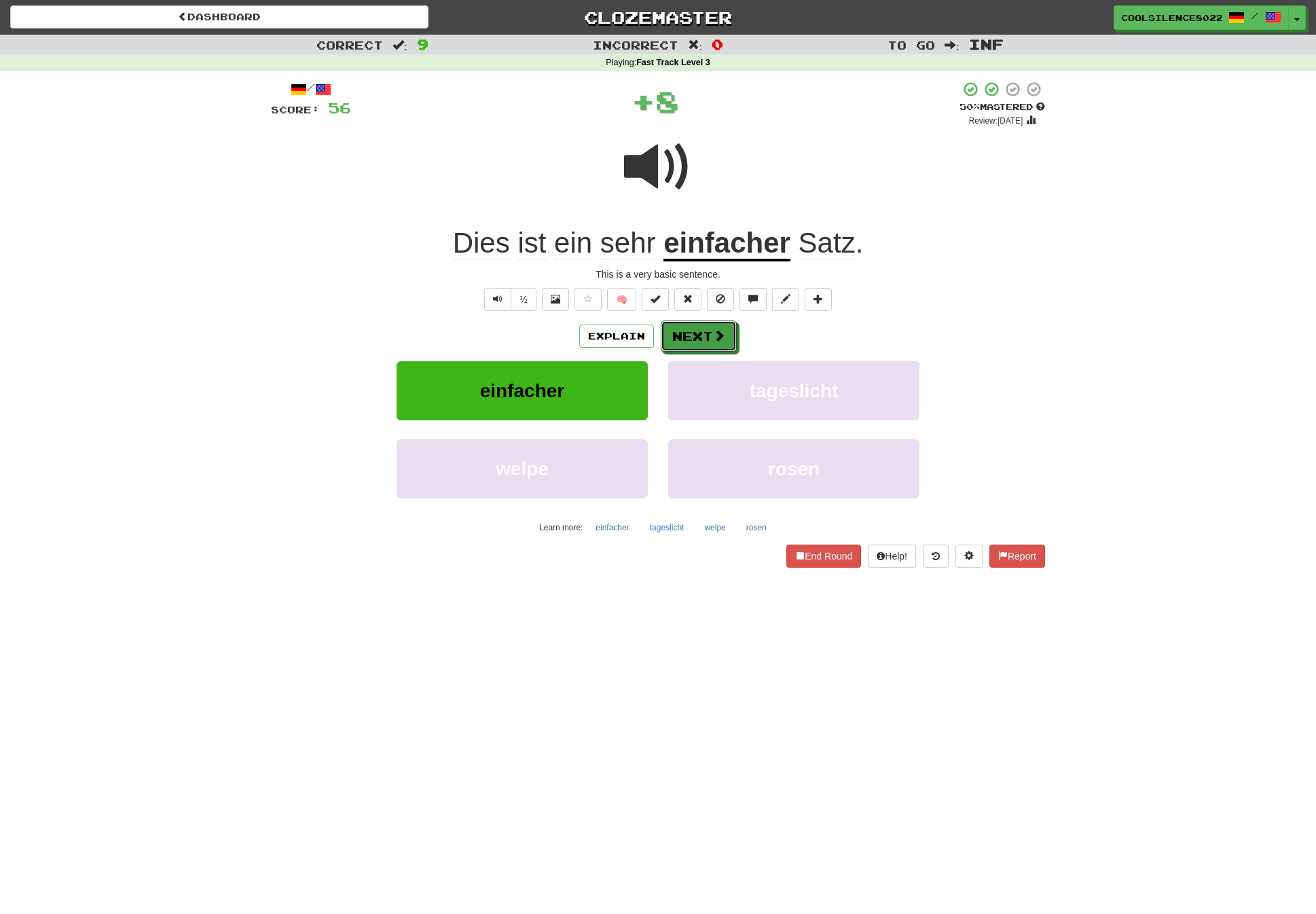
click at [683, 331] on button "Next" at bounding box center [699, 336] width 76 height 31
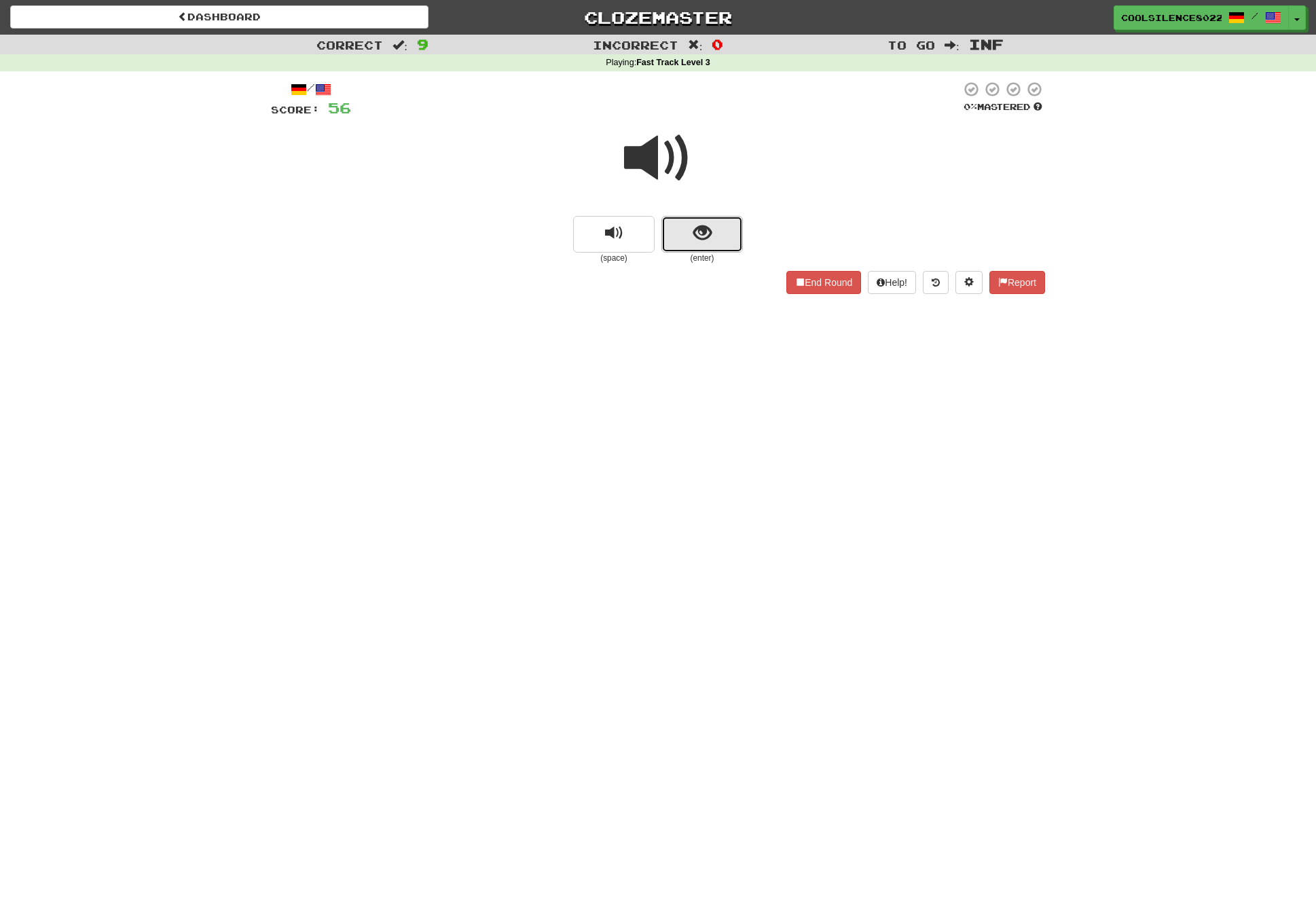
click at [707, 236] on span "show sentence" at bounding box center [703, 233] width 18 height 18
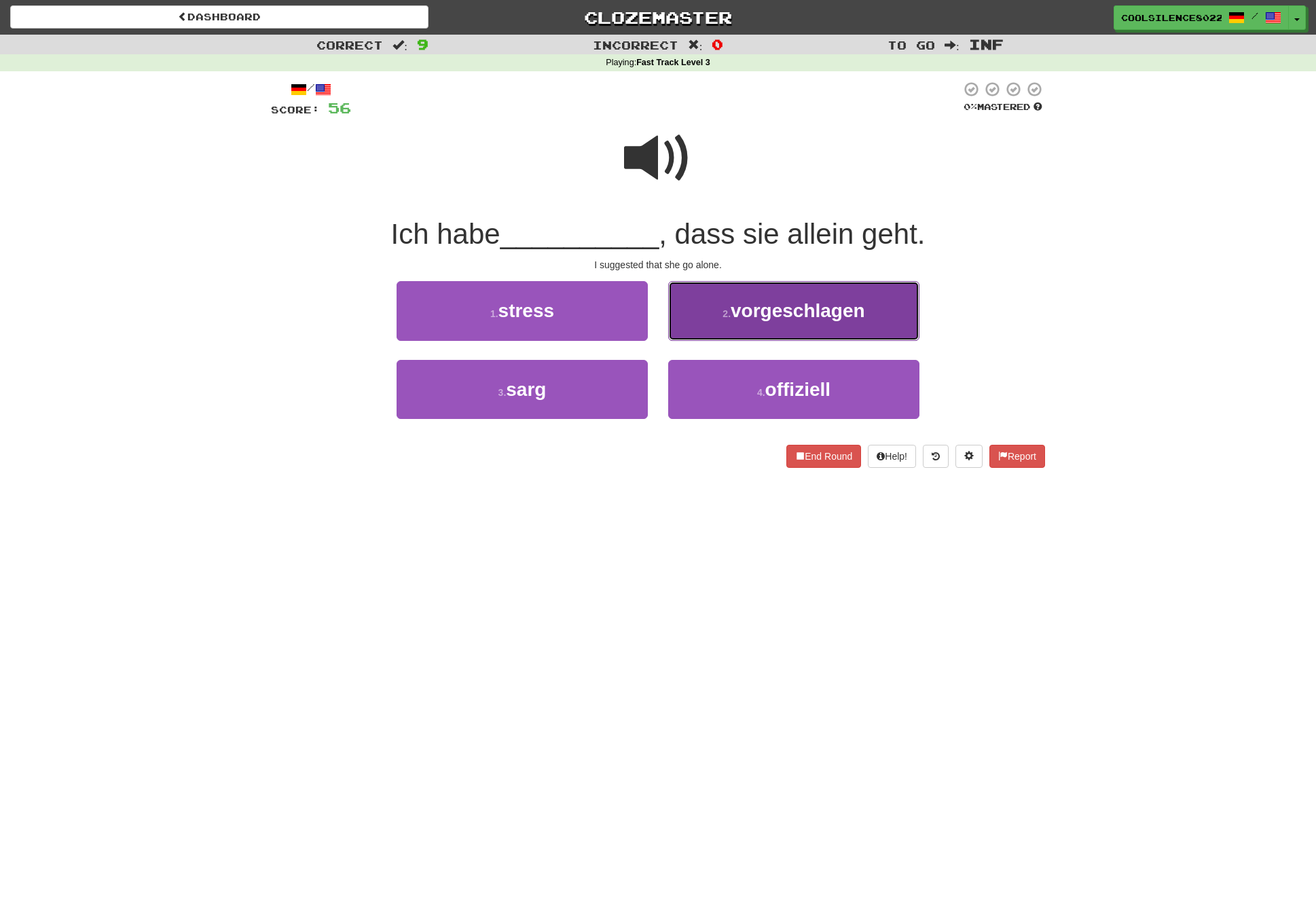
click at [750, 320] on span "vorgeschlagen" at bounding box center [798, 310] width 134 height 21
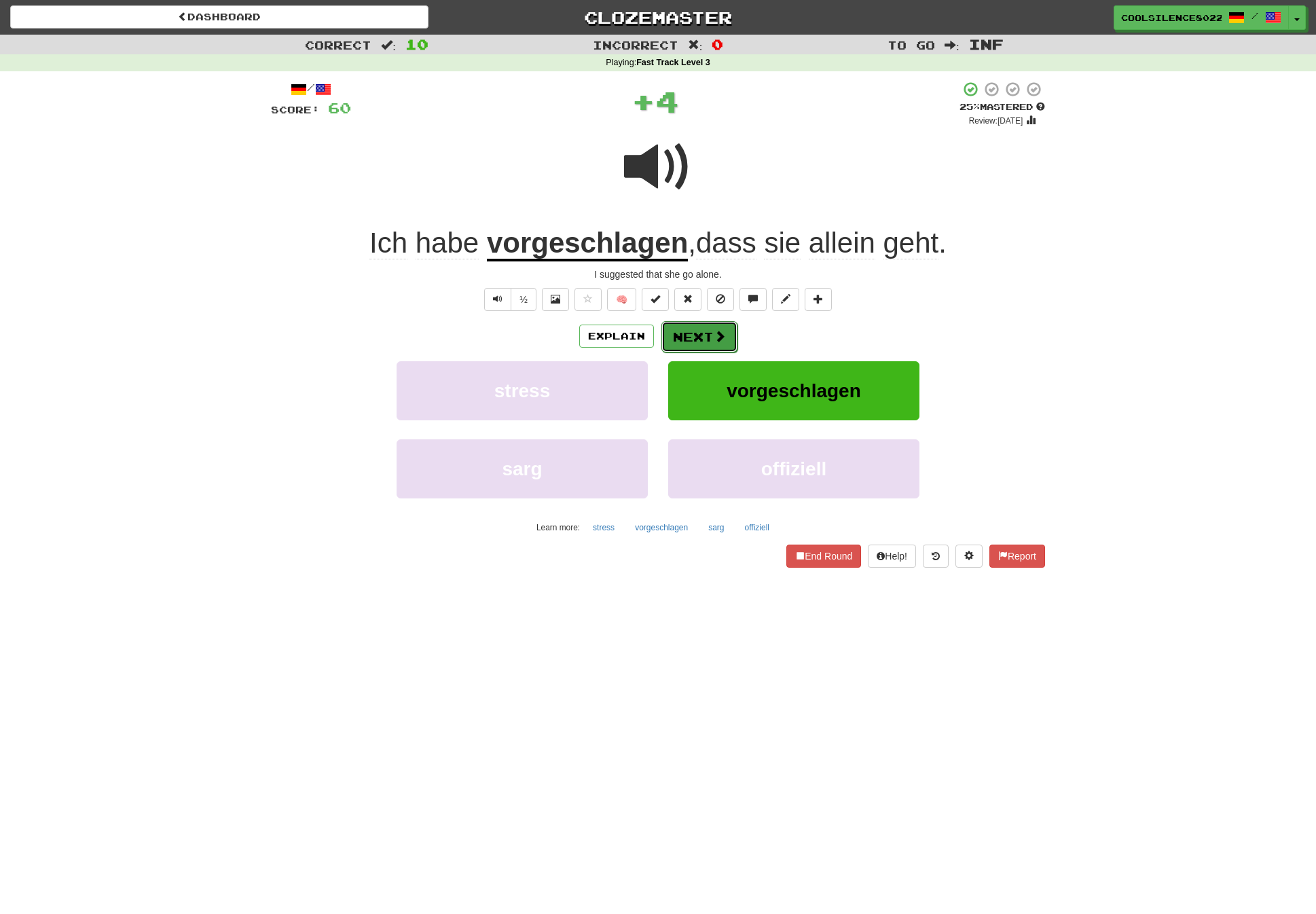
click at [688, 340] on button "Next" at bounding box center [699, 336] width 76 height 31
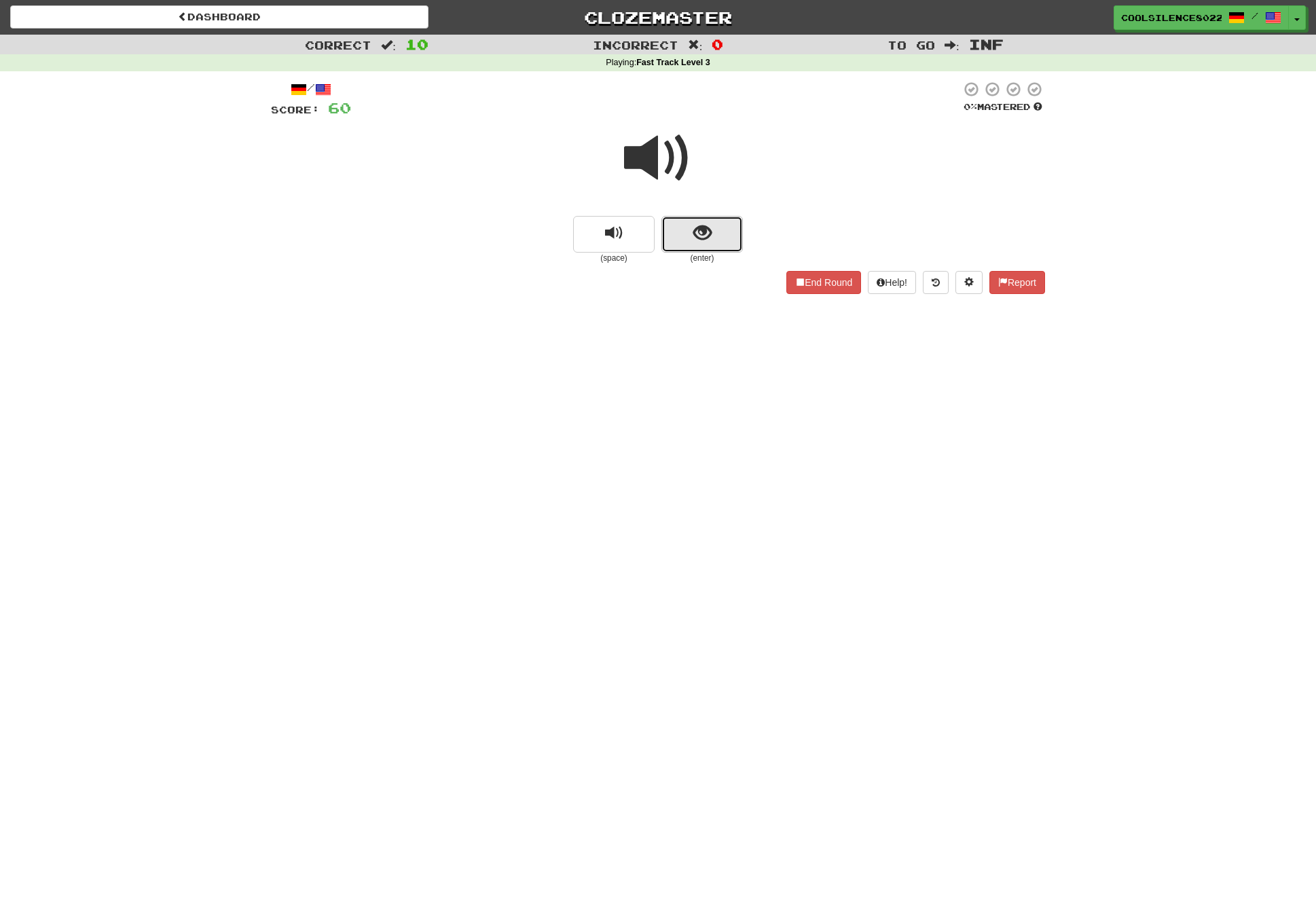
click at [701, 224] on span "show sentence" at bounding box center [703, 233] width 18 height 18
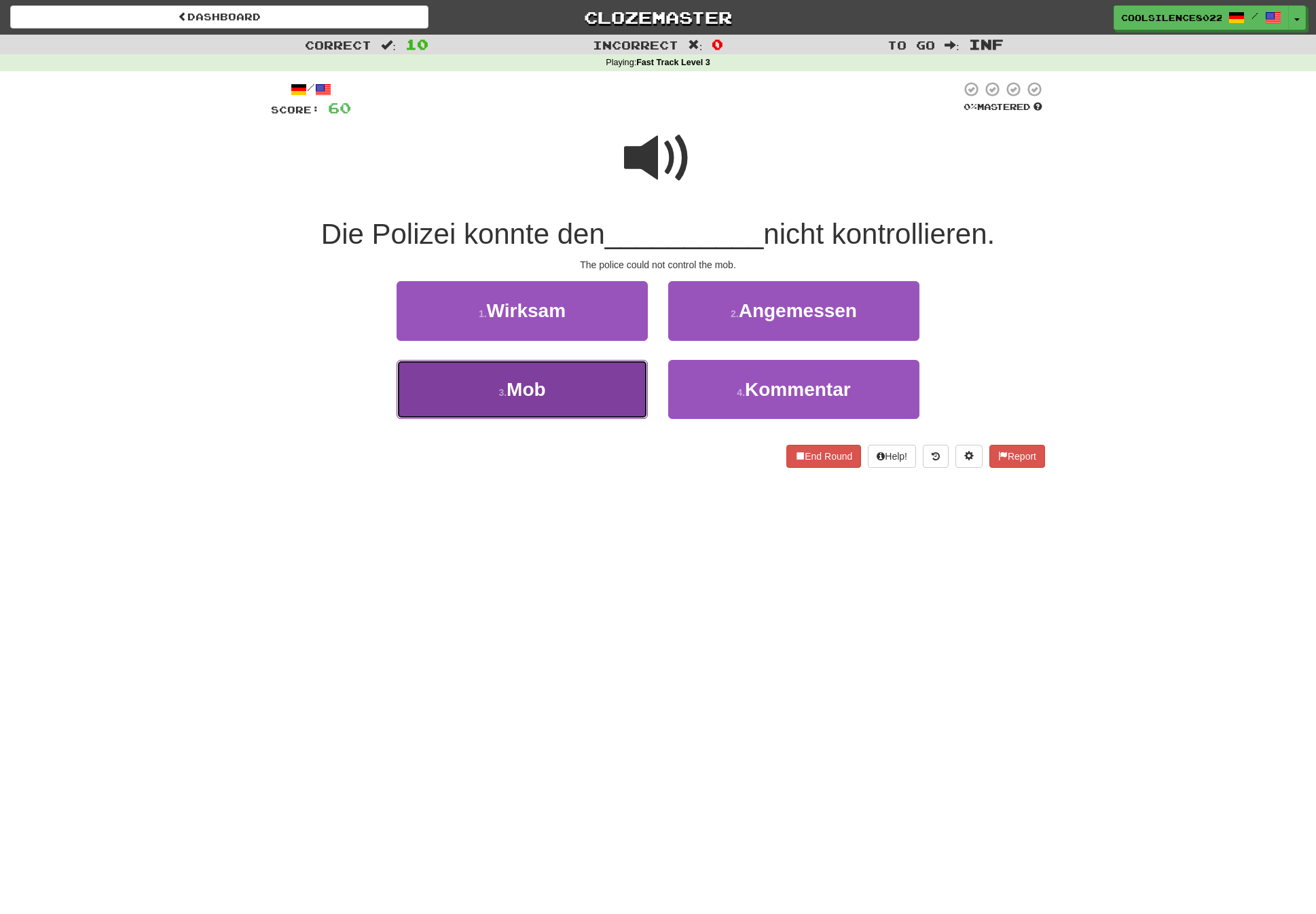
click at [538, 381] on span "Mob" at bounding box center [527, 390] width 39 height 21
